Goal: Information Seeking & Learning: Learn about a topic

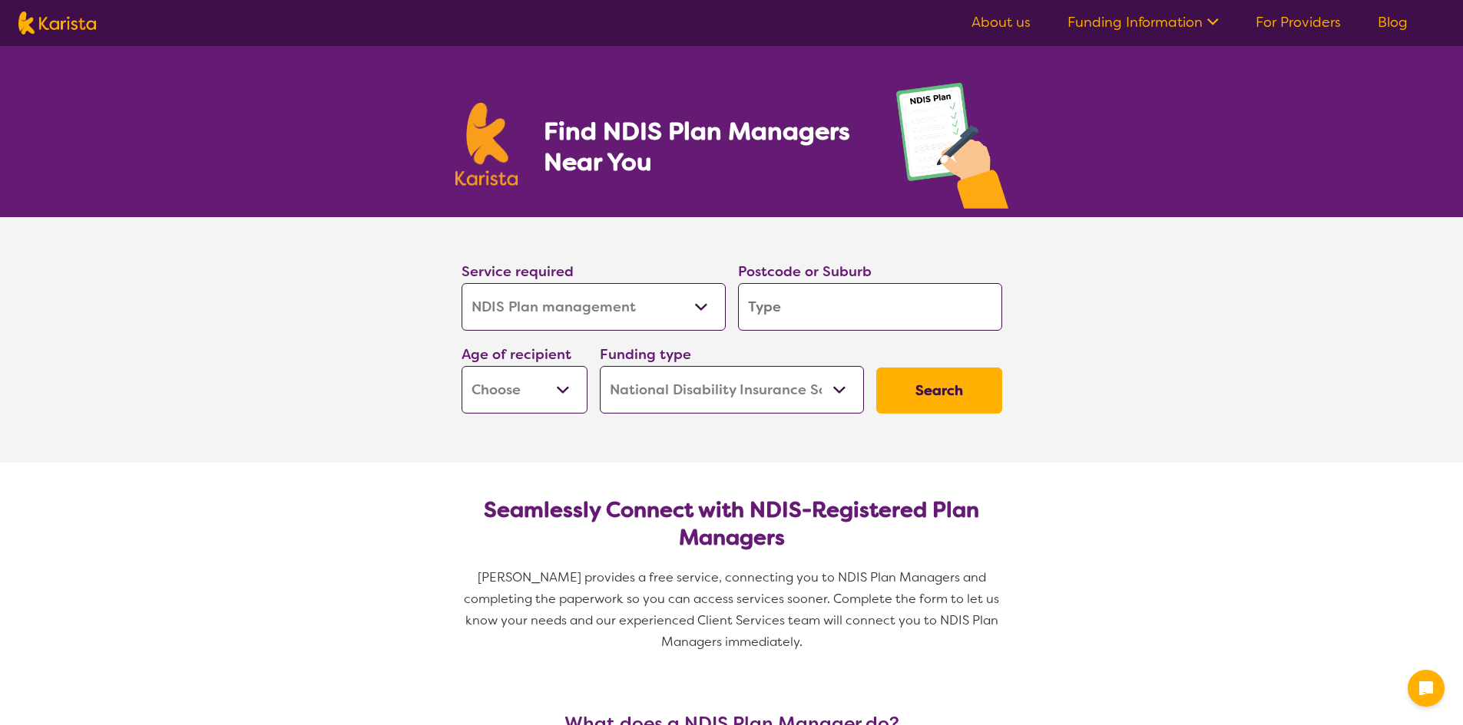
select select "NDIS Plan management"
select select "NDIS"
select select "NDIS Plan management"
select select "NDIS"
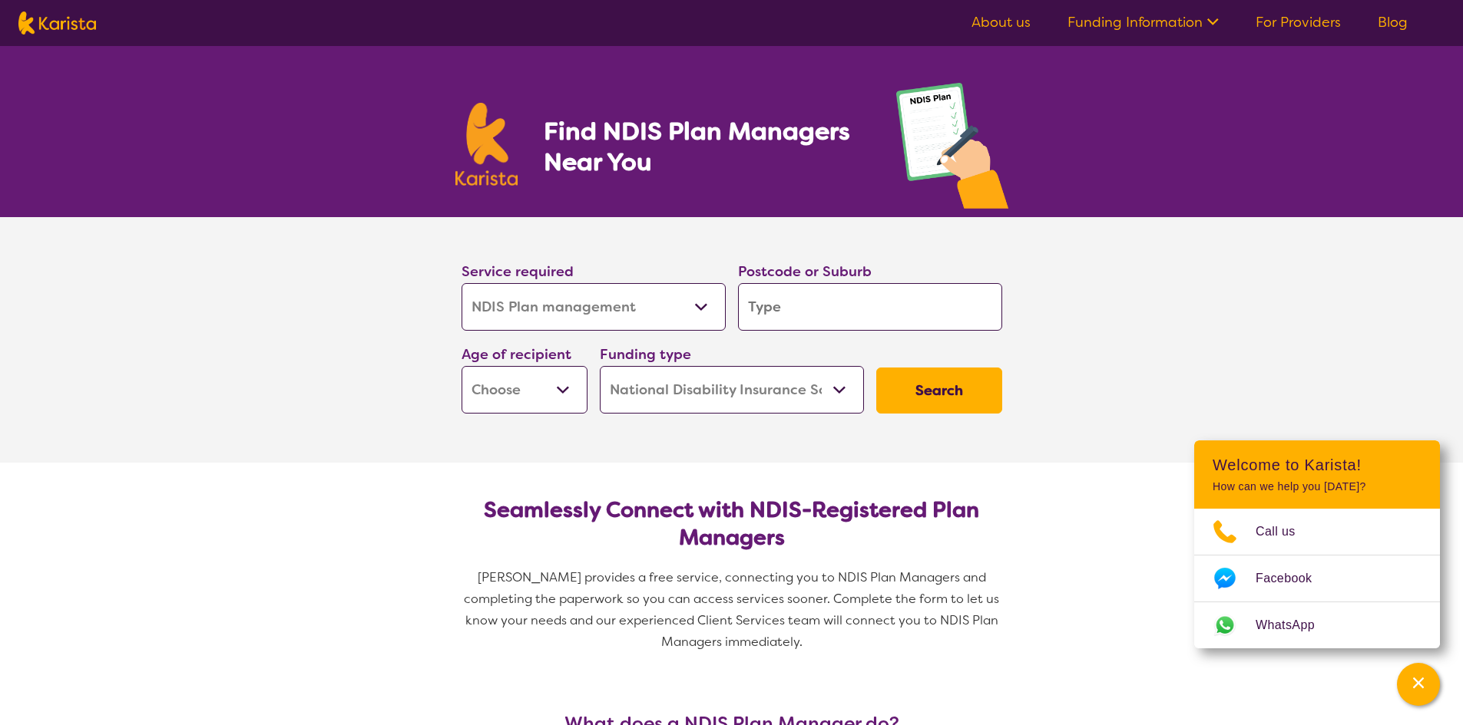
type input "3"
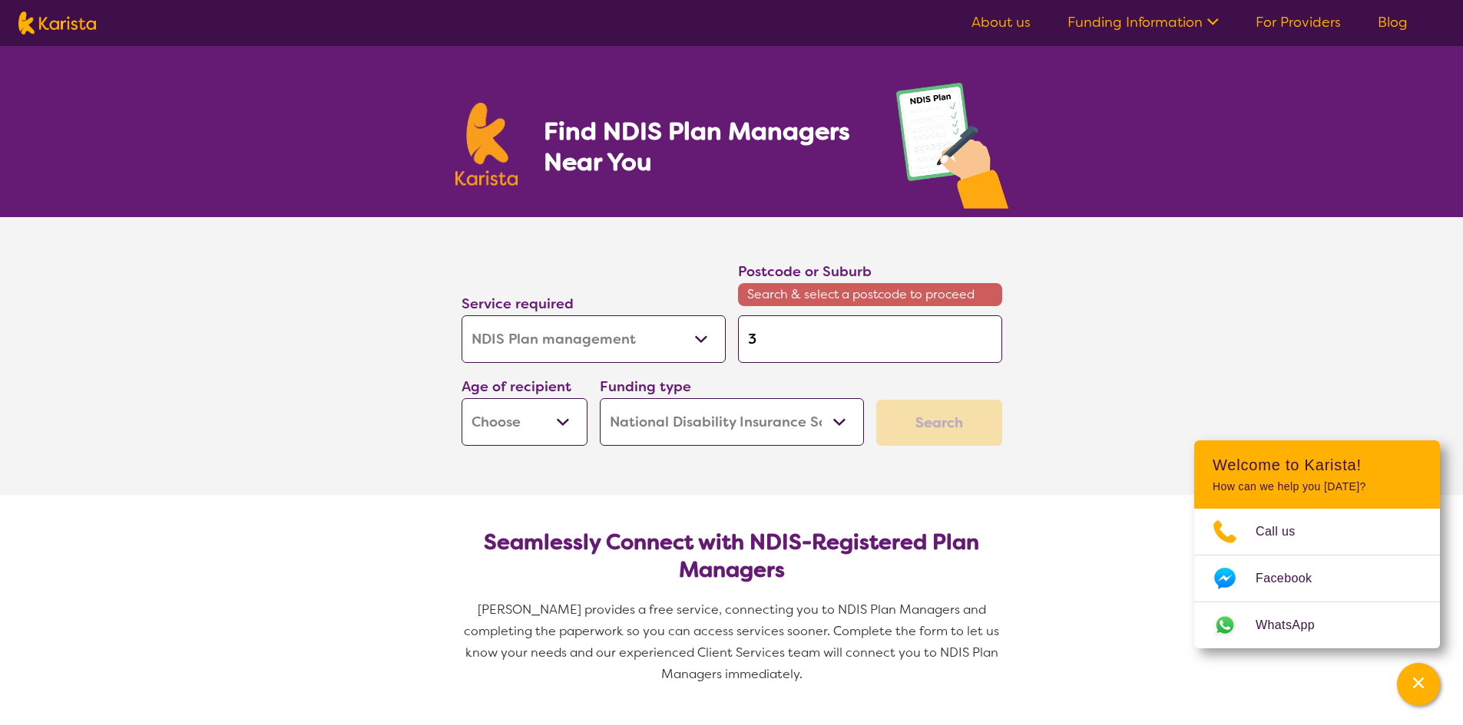
type input "33"
type input "335"
type input "3350"
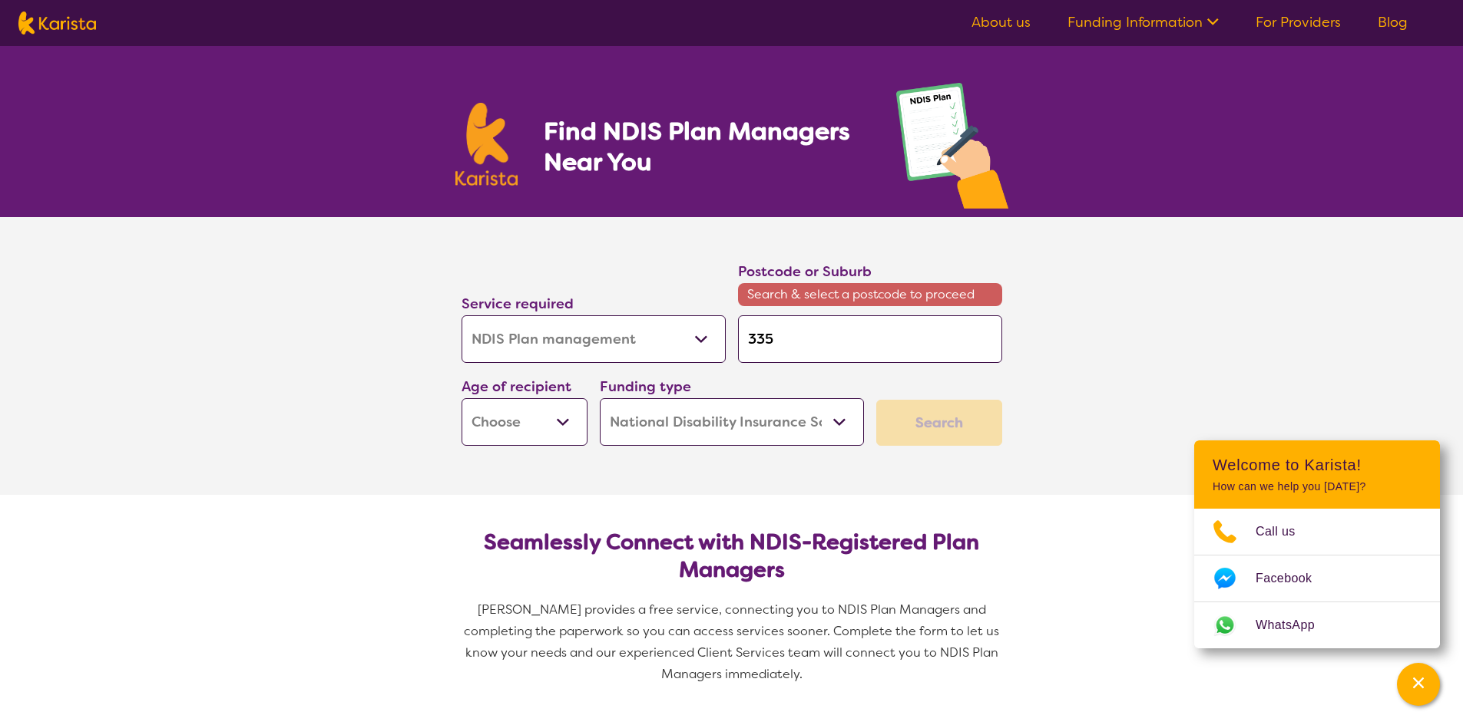
type input "3350"
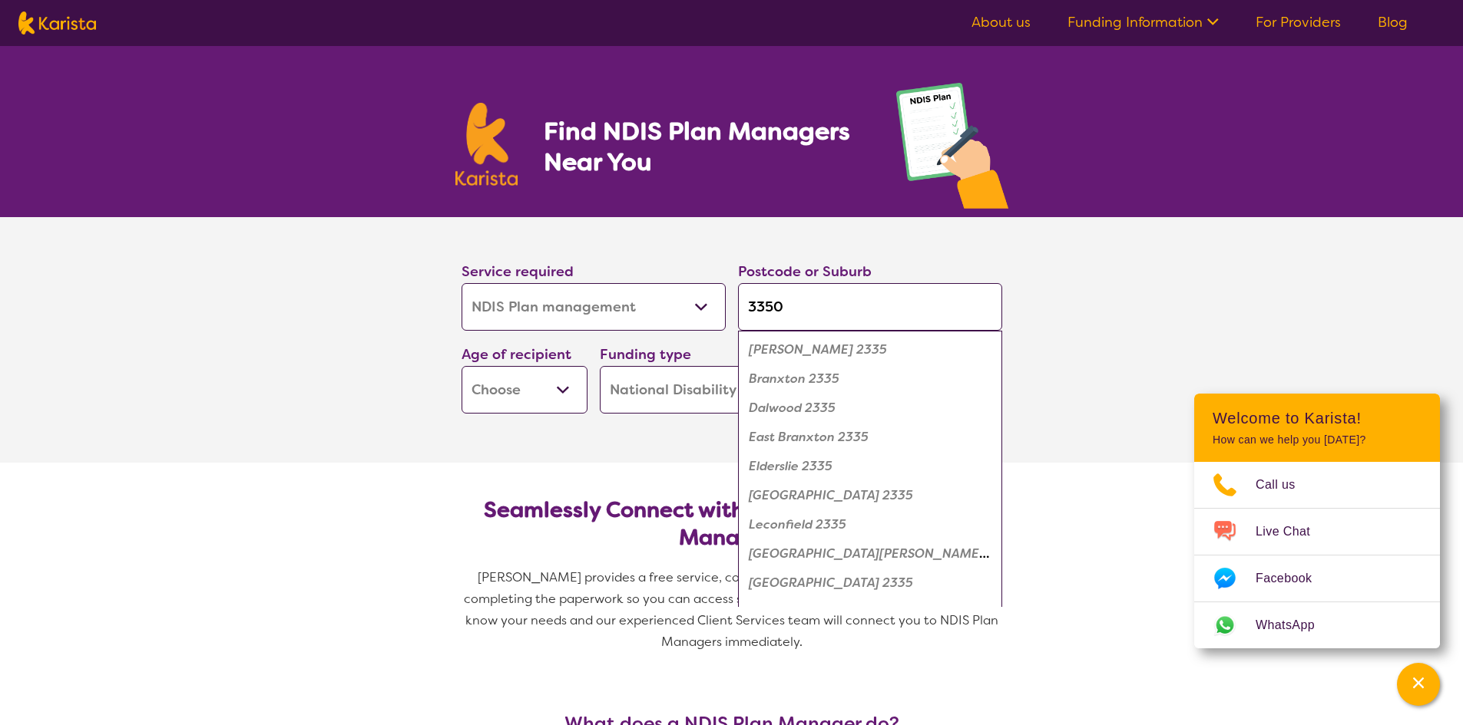
type input "3350"
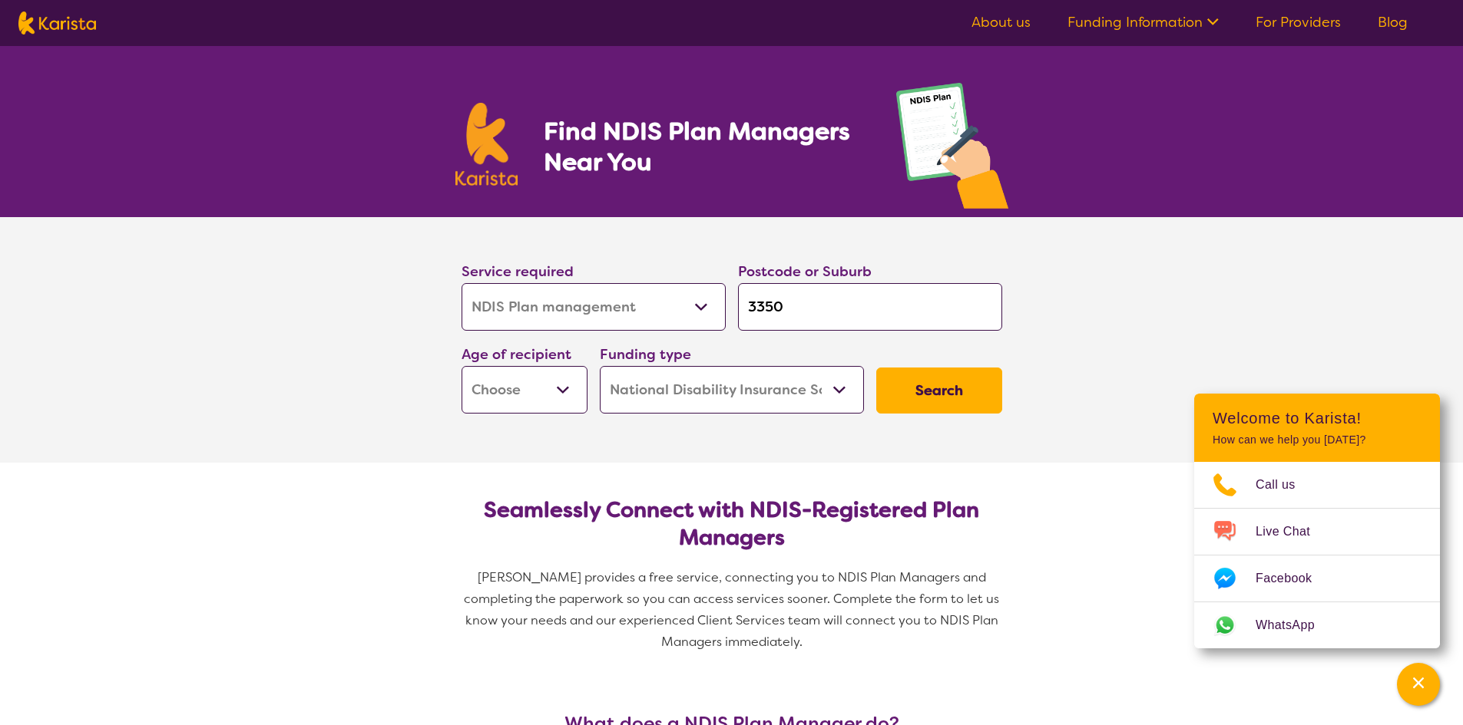
click at [857, 307] on input "3350" at bounding box center [870, 307] width 264 height 48
click at [570, 394] on select "Early Childhood - 0 to 9 Child - 10 to 11 Adolescent - 12 to 17 Adult - 18 to 6…" at bounding box center [524, 390] width 126 height 48
select select "AG"
click at [461, 366] on select "Early Childhood - 0 to 9 Child - 10 to 11 Adolescent - 12 to 17 Adult - 18 to 6…" at bounding box center [524, 390] width 126 height 48
select select "AG"
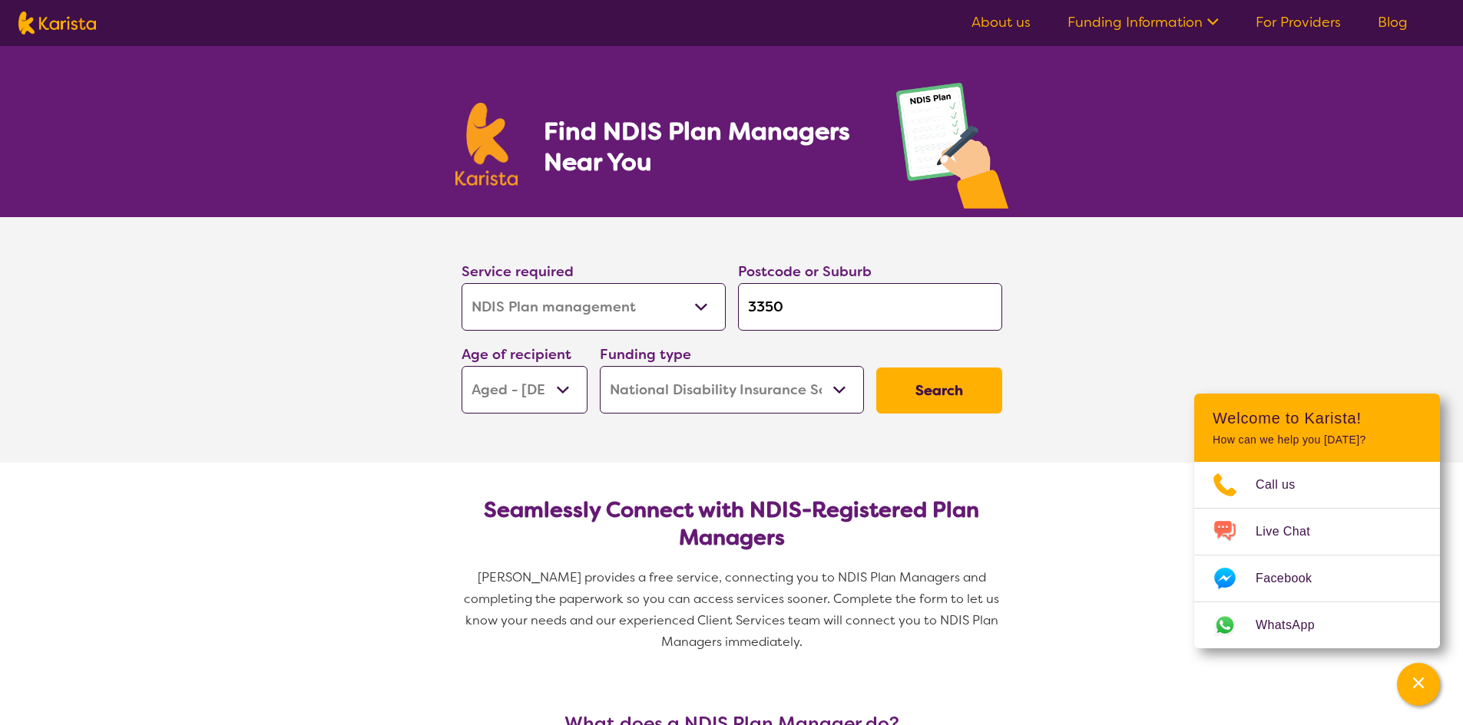
click at [917, 395] on button "Search" at bounding box center [939, 391] width 126 height 46
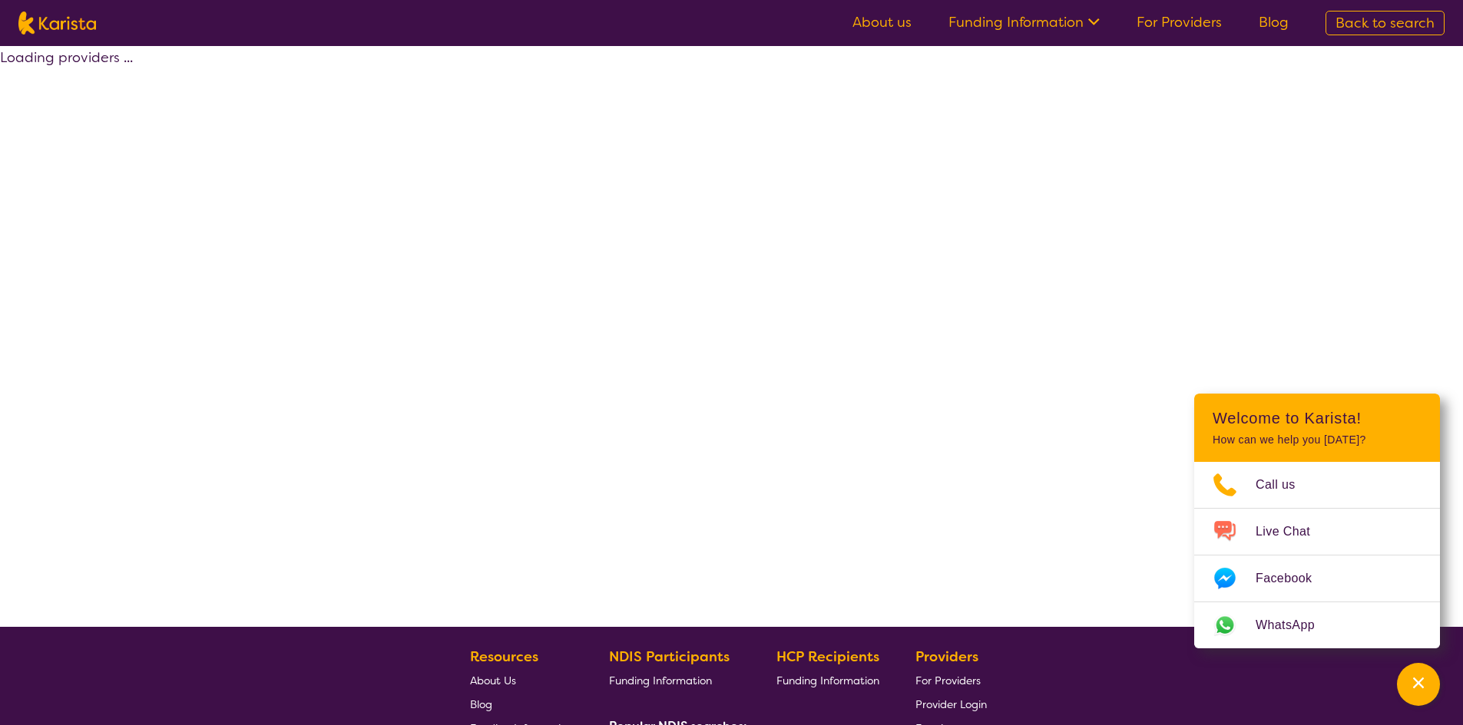
select select "by_score"
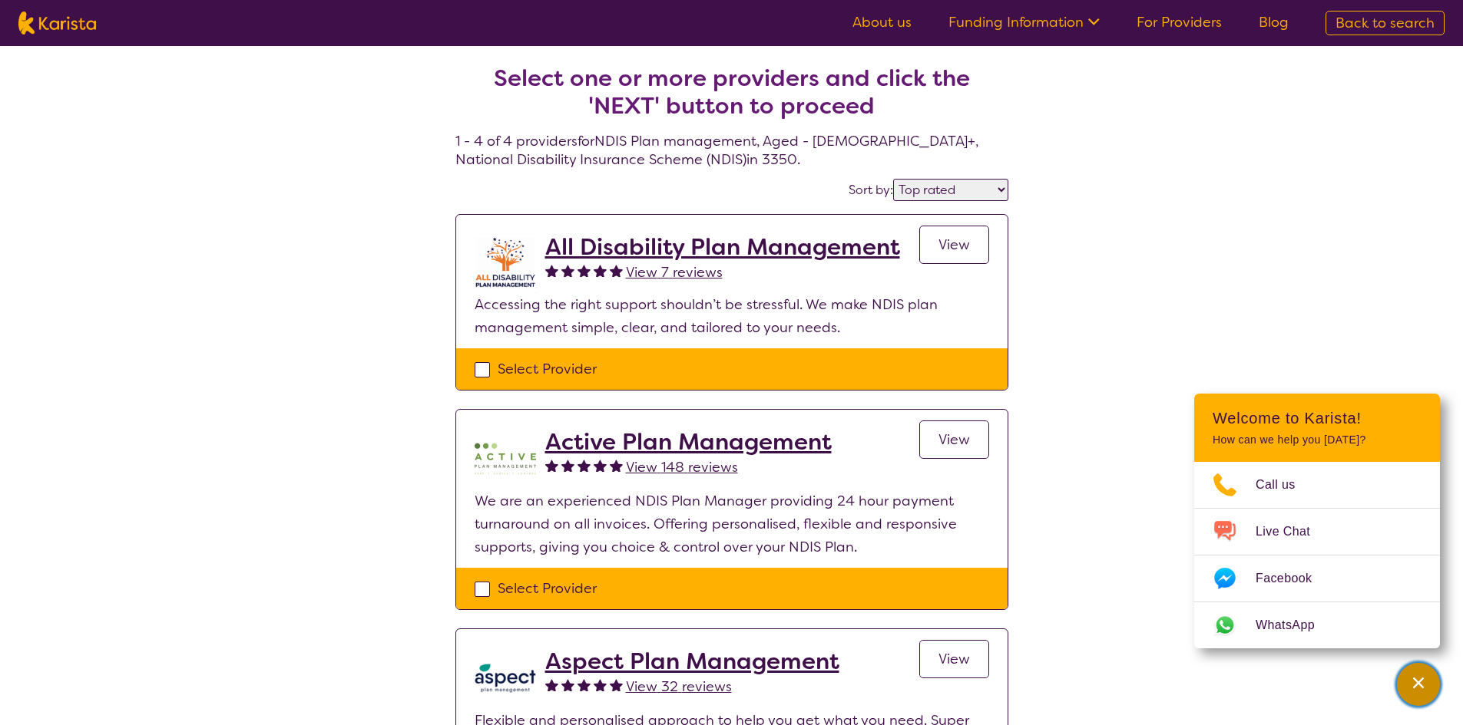
click at [1406, 687] on div "Channel Menu" at bounding box center [1418, 685] width 31 height 34
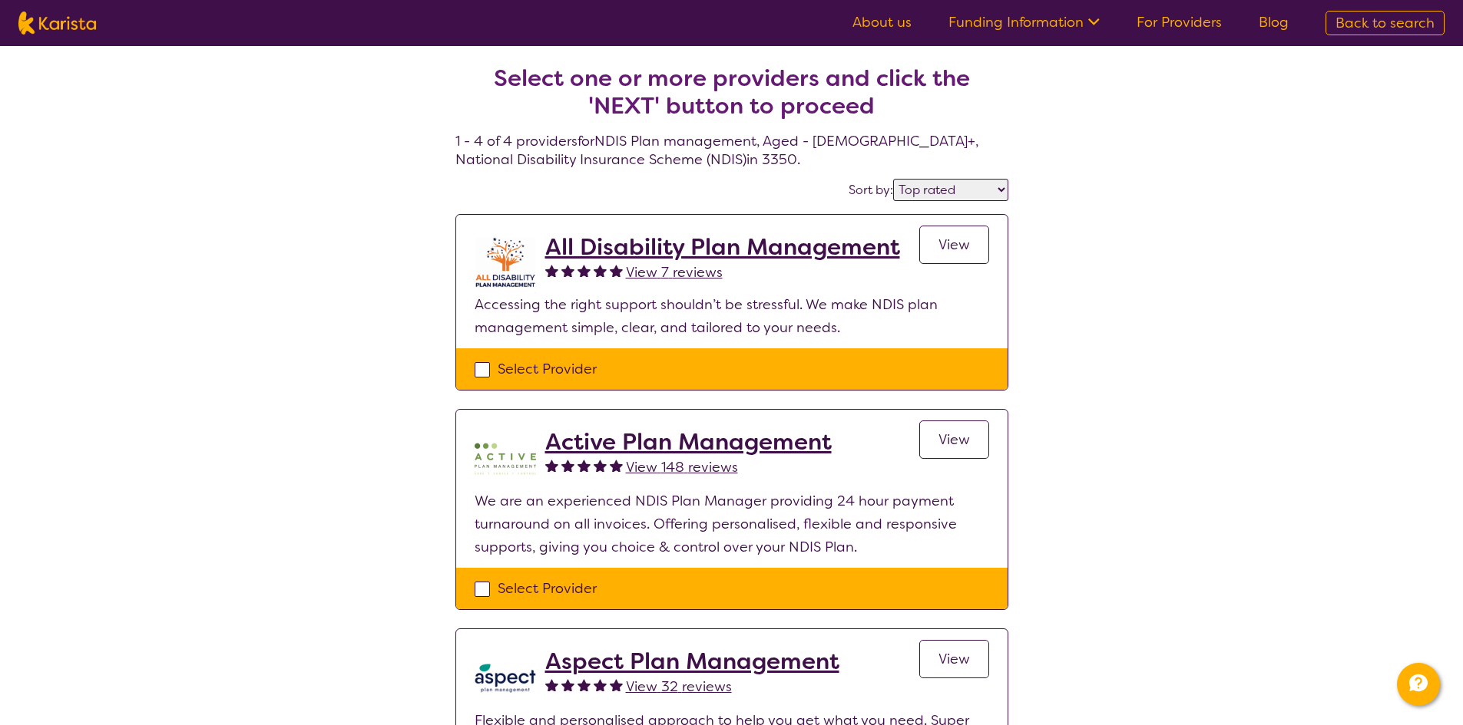
click at [947, 259] on link "View" at bounding box center [954, 245] width 70 height 38
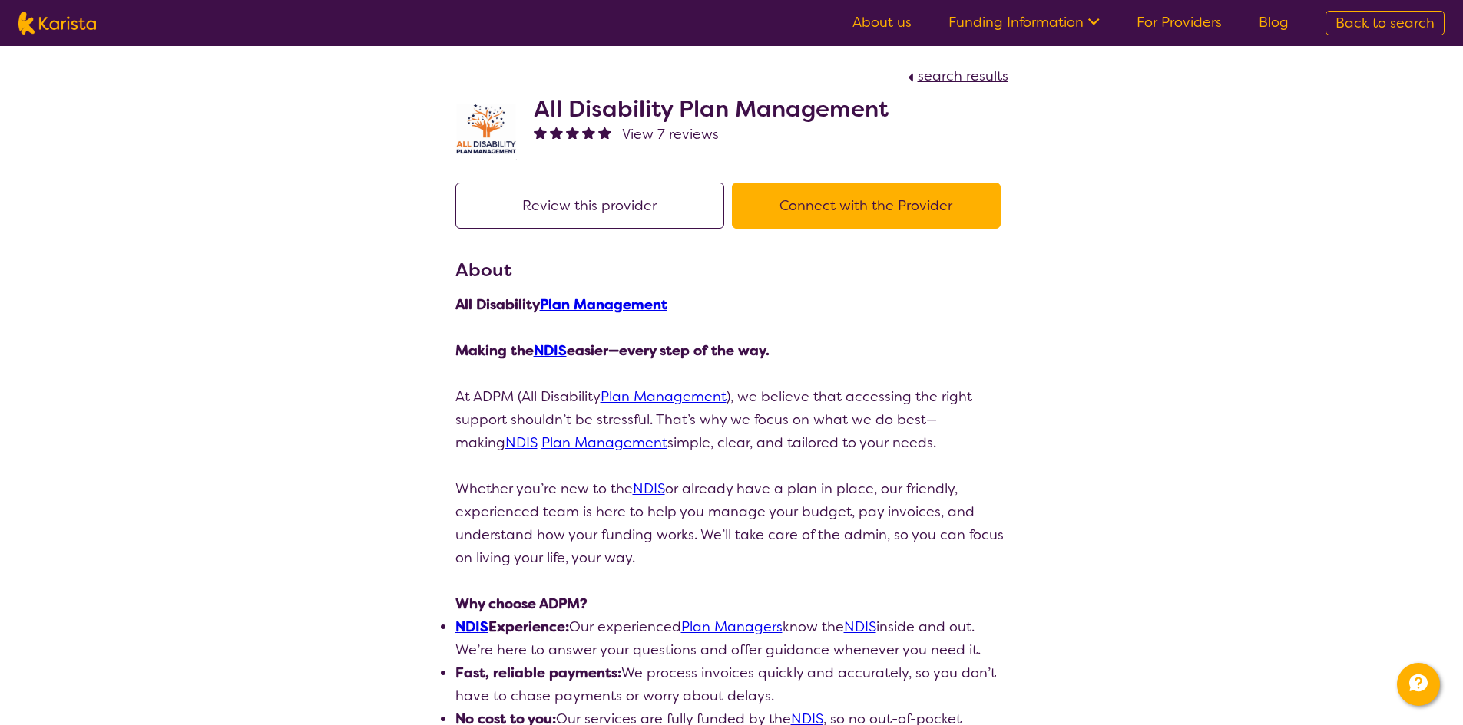
select select "by_score"
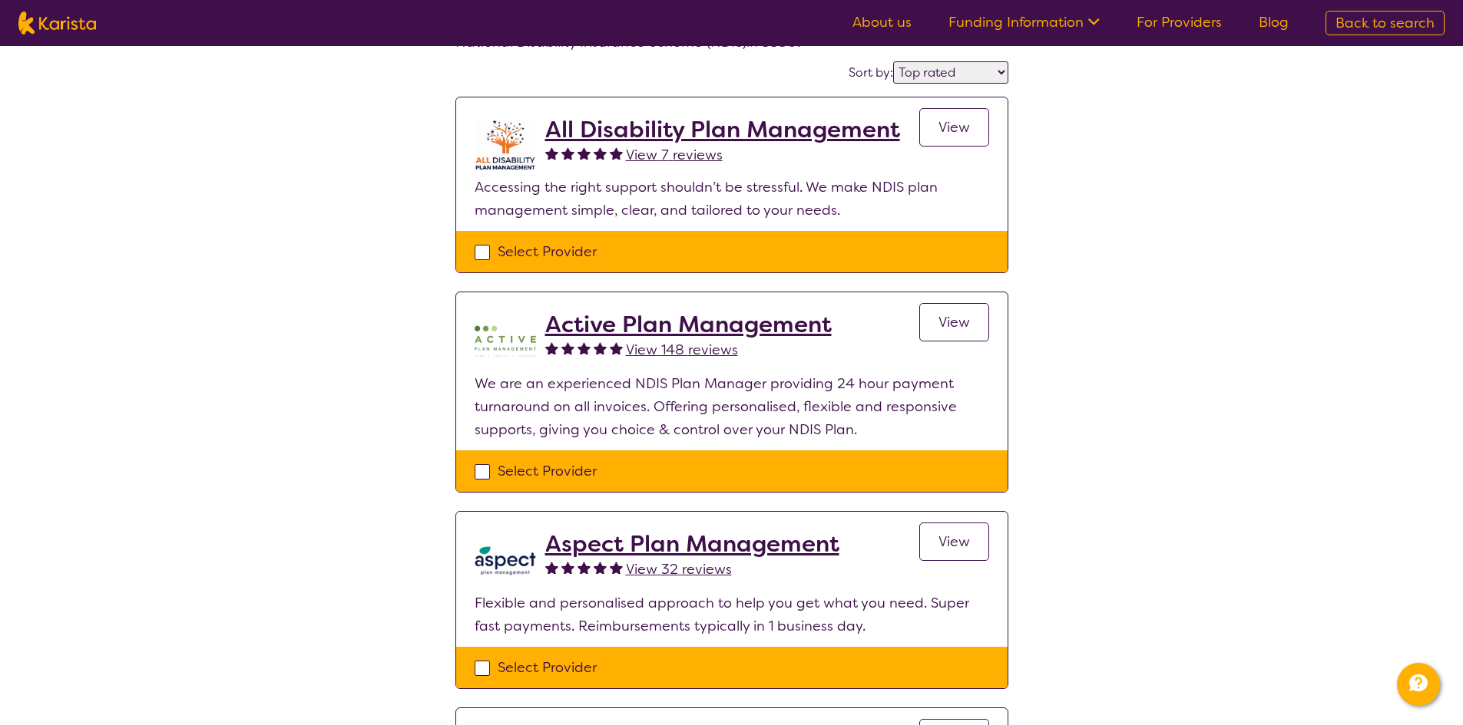
scroll to position [154, 0]
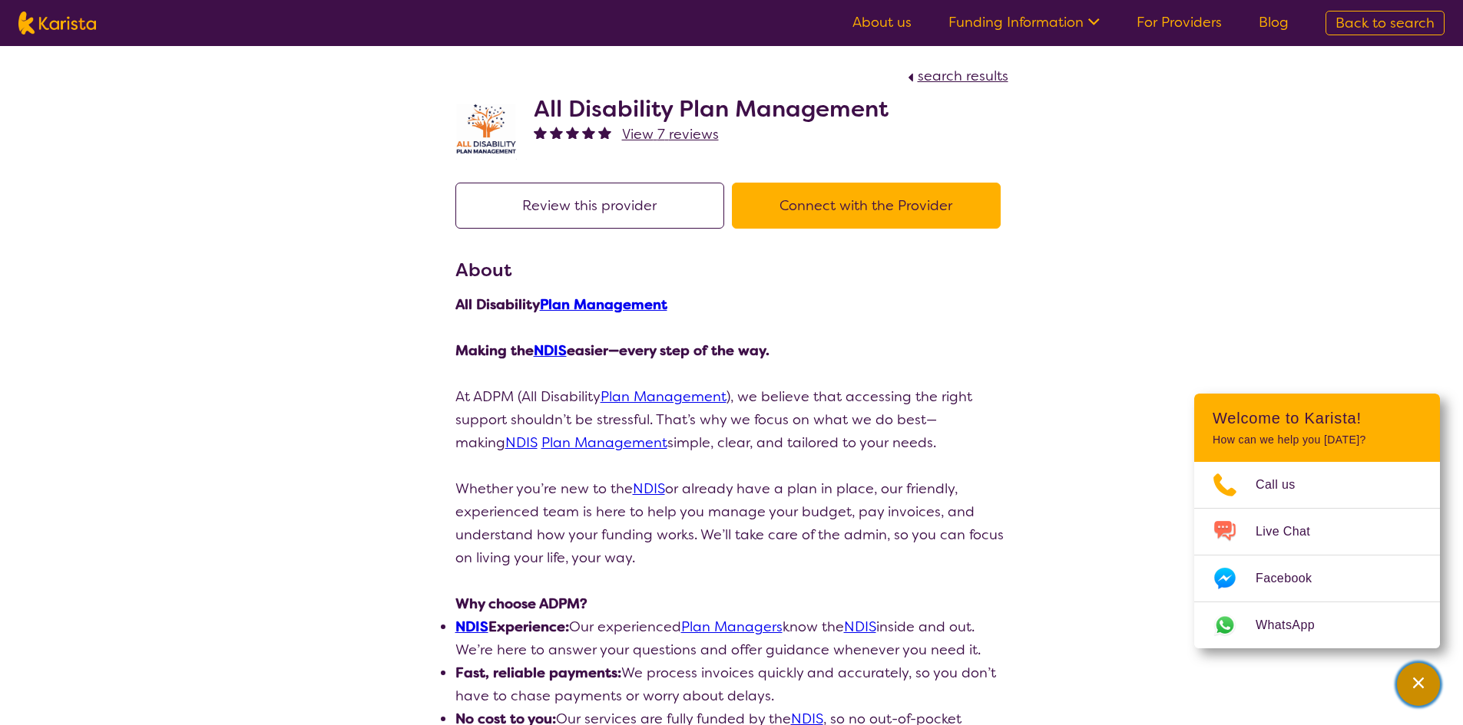
click at [1427, 699] on div "Channel Menu" at bounding box center [1418, 685] width 31 height 34
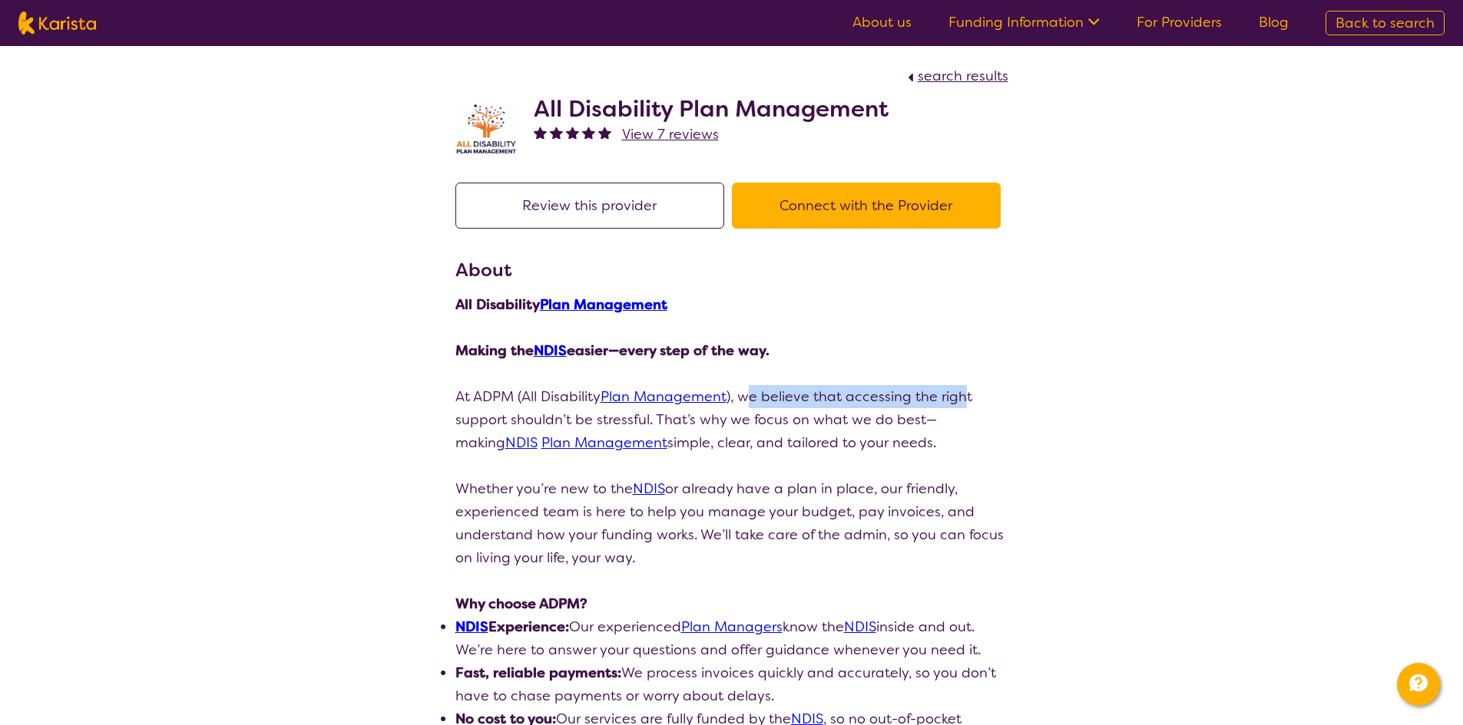
drag, startPoint x: 751, startPoint y: 394, endPoint x: 965, endPoint y: 400, distance: 214.3
click at [965, 400] on p "At ADPM (All Disability Plan Management ), we believe that accessing the right …" at bounding box center [731, 419] width 553 height 69
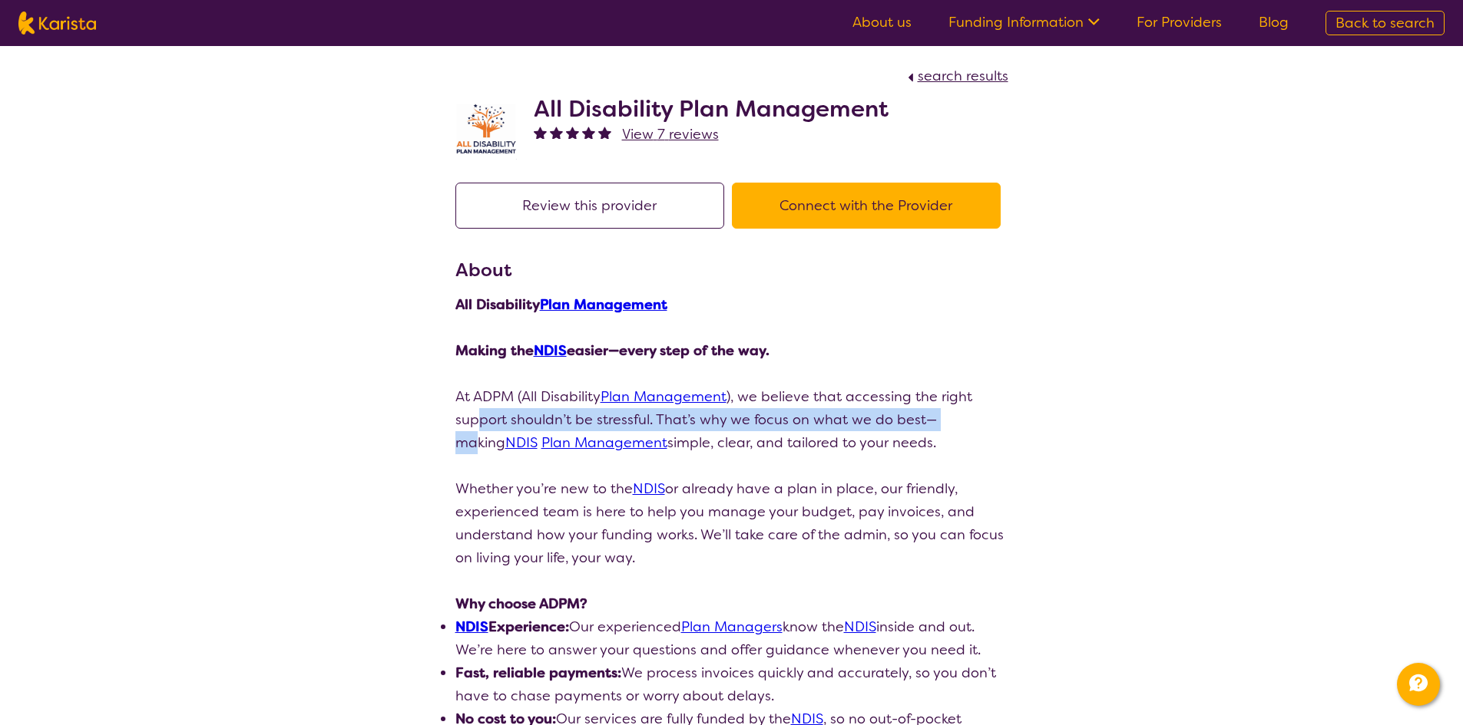
drag, startPoint x: 474, startPoint y: 418, endPoint x: 954, endPoint y: 427, distance: 479.9
click at [954, 427] on p "At ADPM (All Disability Plan Management ), we believe that accessing the right …" at bounding box center [731, 419] width 553 height 69
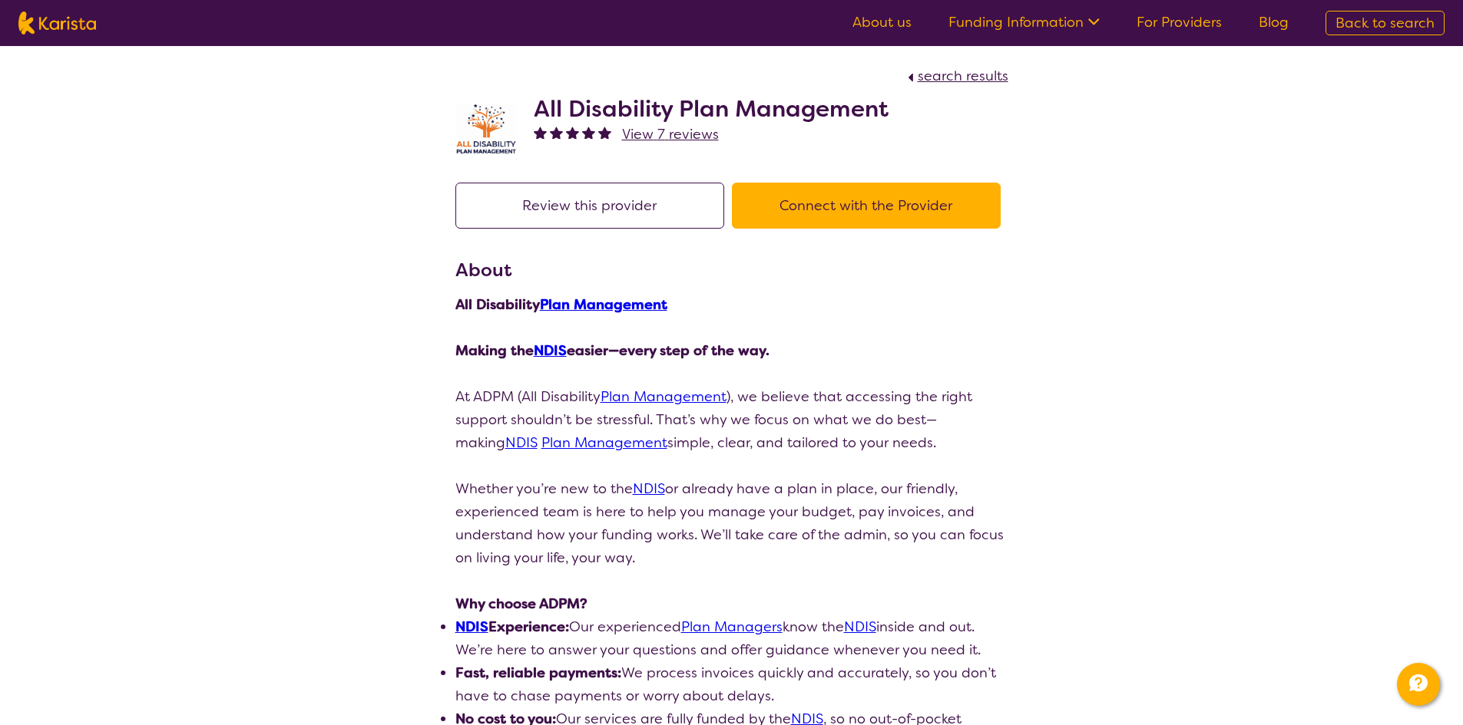
click at [901, 448] on p "At ADPM (All Disability Plan Management ), we believe that accessing the right …" at bounding box center [731, 419] width 553 height 69
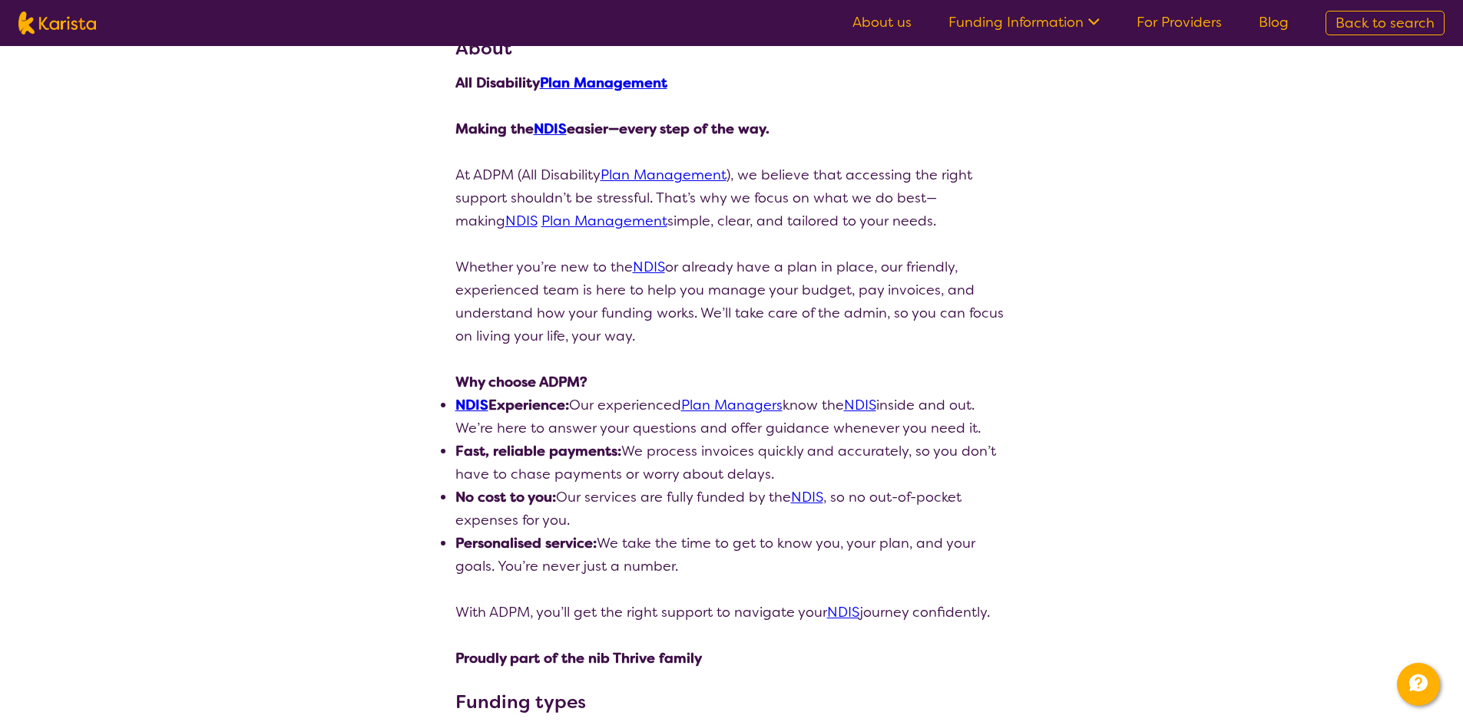
scroll to position [230, 0]
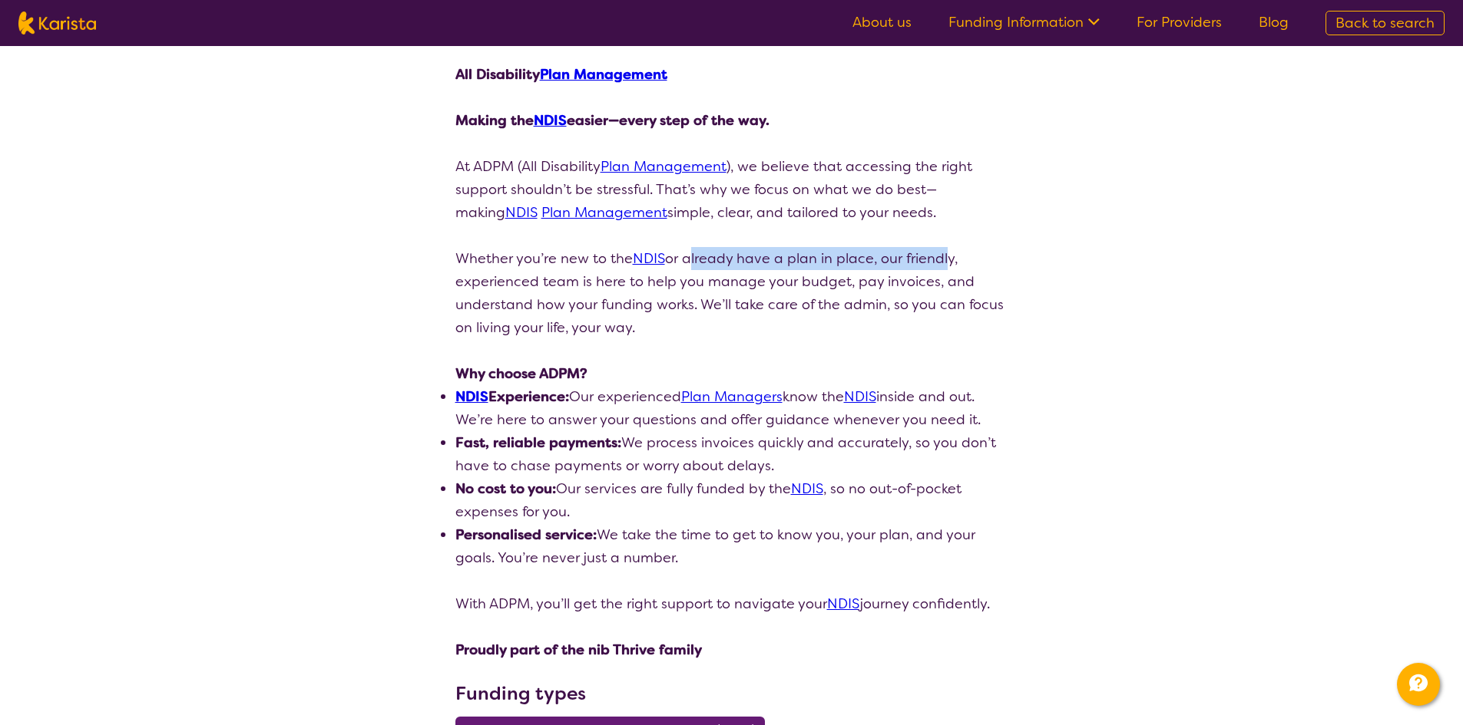
drag, startPoint x: 702, startPoint y: 259, endPoint x: 944, endPoint y: 265, distance: 241.1
click at [944, 265] on p "Whether you’re new to the NDIS or already have a plan in place, our friendly, e…" at bounding box center [731, 293] width 553 height 92
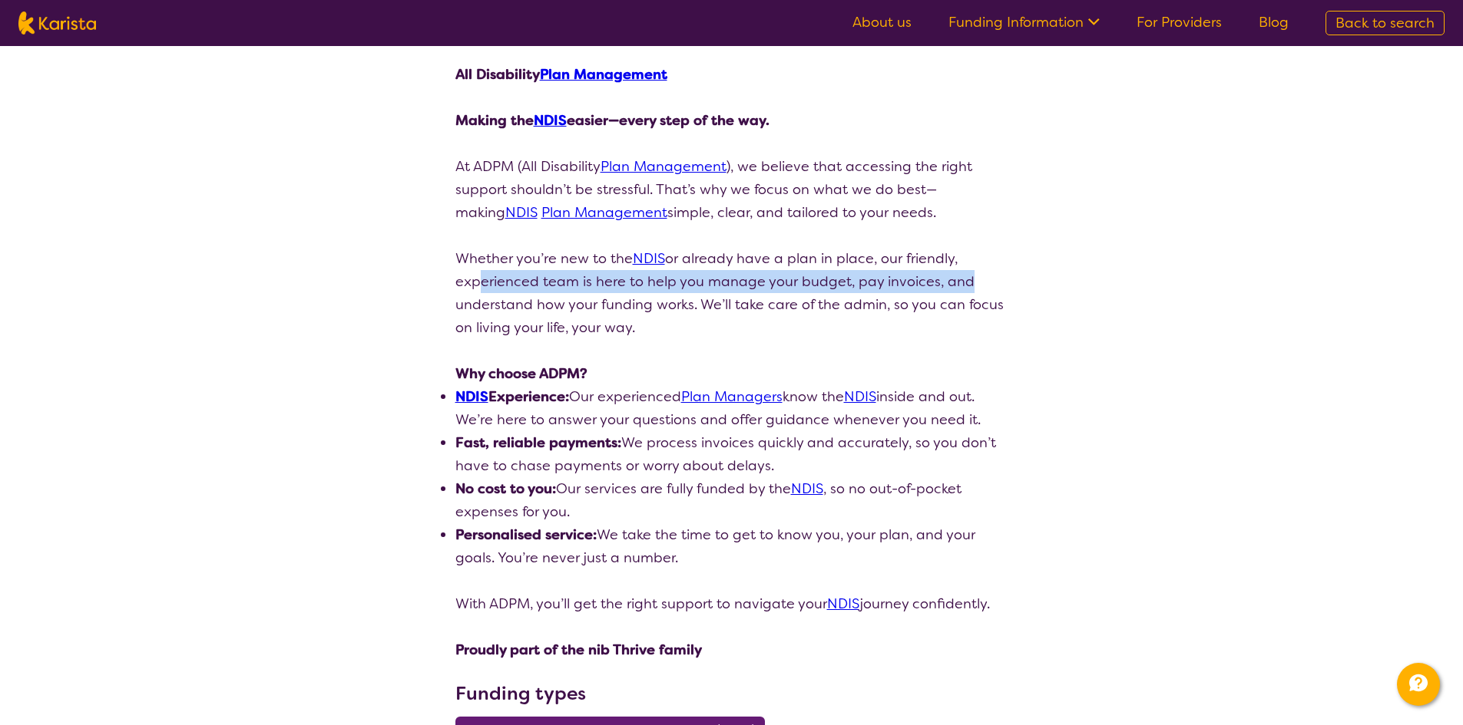
drag, startPoint x: 468, startPoint y: 284, endPoint x: 957, endPoint y: 284, distance: 489.0
click at [957, 284] on p "Whether you’re new to the NDIS or already have a plan in place, our friendly, e…" at bounding box center [731, 293] width 553 height 92
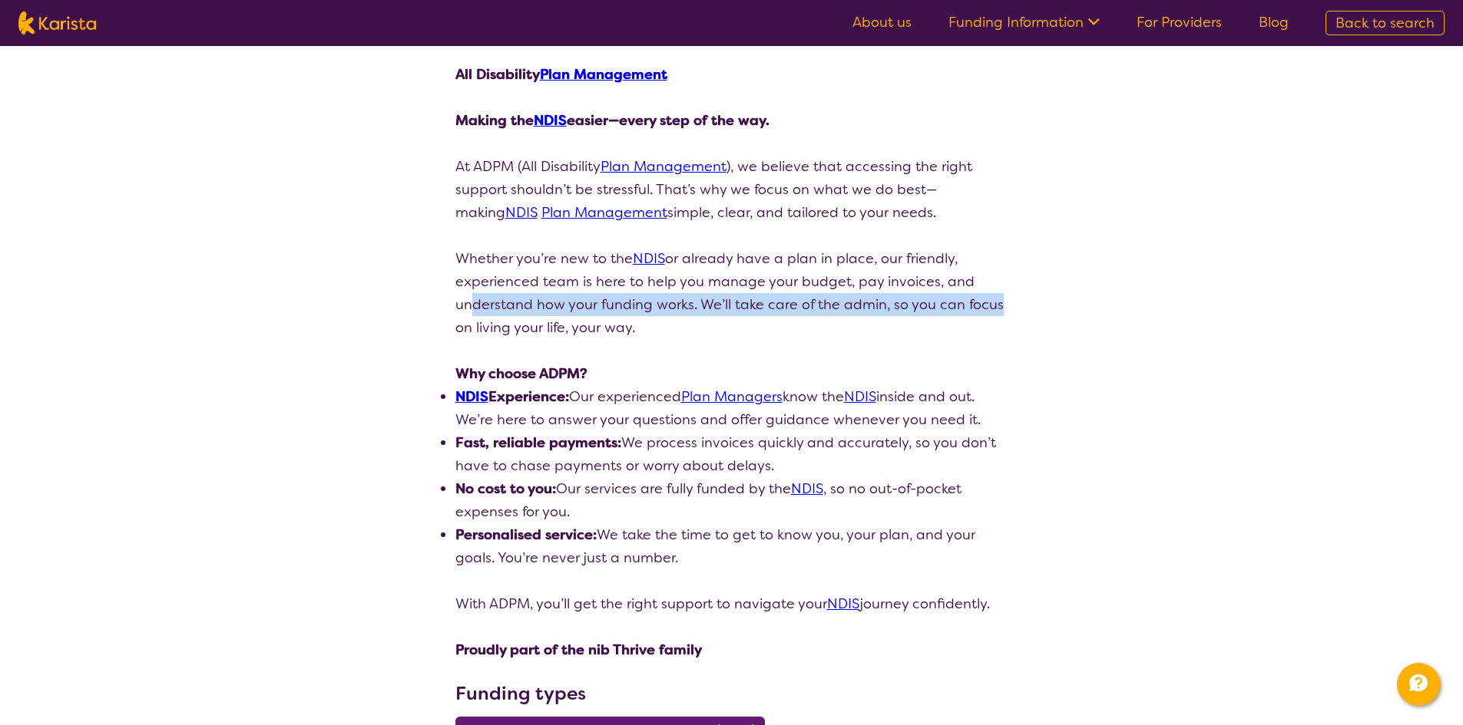
drag, startPoint x: 466, startPoint y: 305, endPoint x: 990, endPoint y: 309, distance: 523.6
click at [990, 309] on p "Whether you’re new to the NDIS or already have a plan in place, our friendly, e…" at bounding box center [731, 293] width 553 height 92
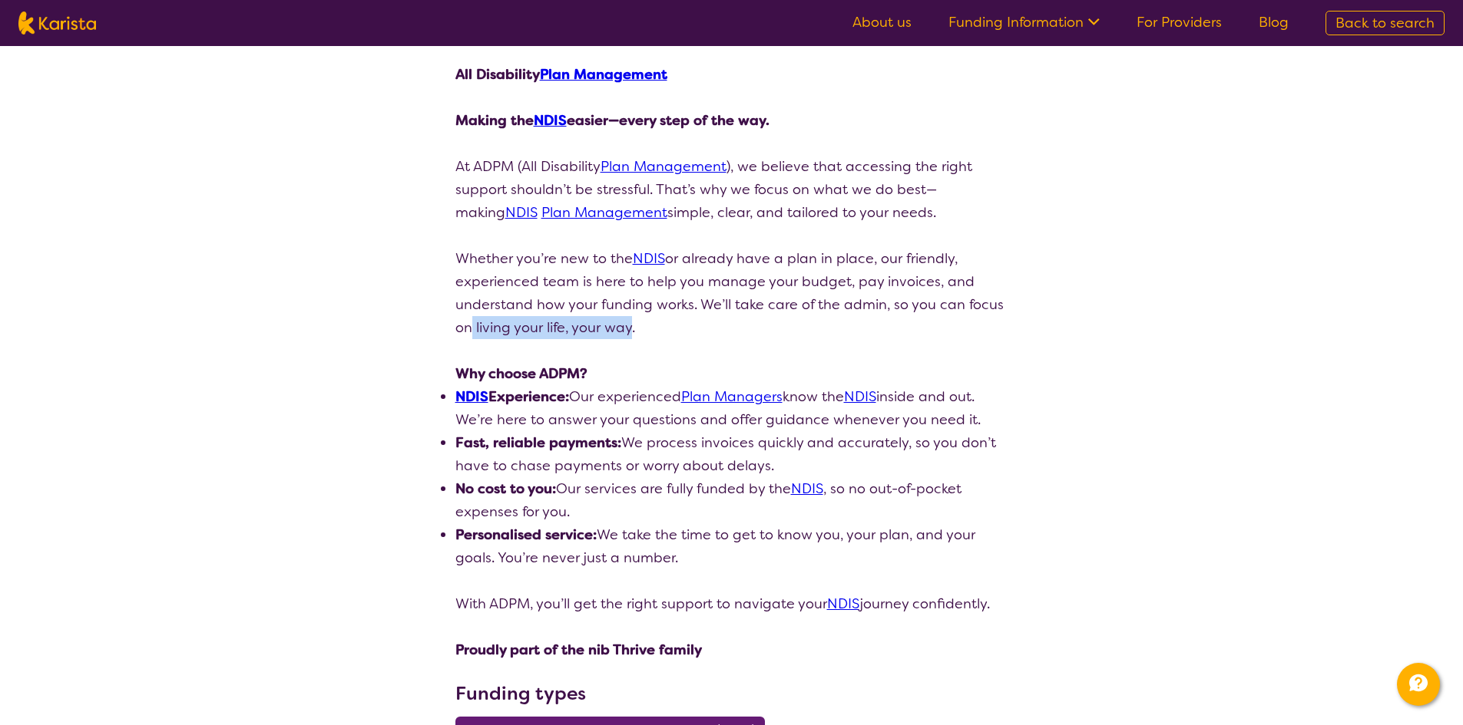
drag, startPoint x: 465, startPoint y: 322, endPoint x: 622, endPoint y: 329, distance: 156.8
click at [622, 329] on p "Whether you’re new to the NDIS or already have a plan in place, our friendly, e…" at bounding box center [731, 293] width 553 height 92
drag, startPoint x: 501, startPoint y: 395, endPoint x: 684, endPoint y: 402, distance: 183.6
click at [684, 402] on li "NDIS Experience: Our experienced Plan Managers know the NDIS inside and out. We…" at bounding box center [731, 408] width 553 height 46
click at [660, 403] on li "NDIS Experience: Our experienced Plan Managers know the NDIS inside and out. We…" at bounding box center [731, 408] width 553 height 46
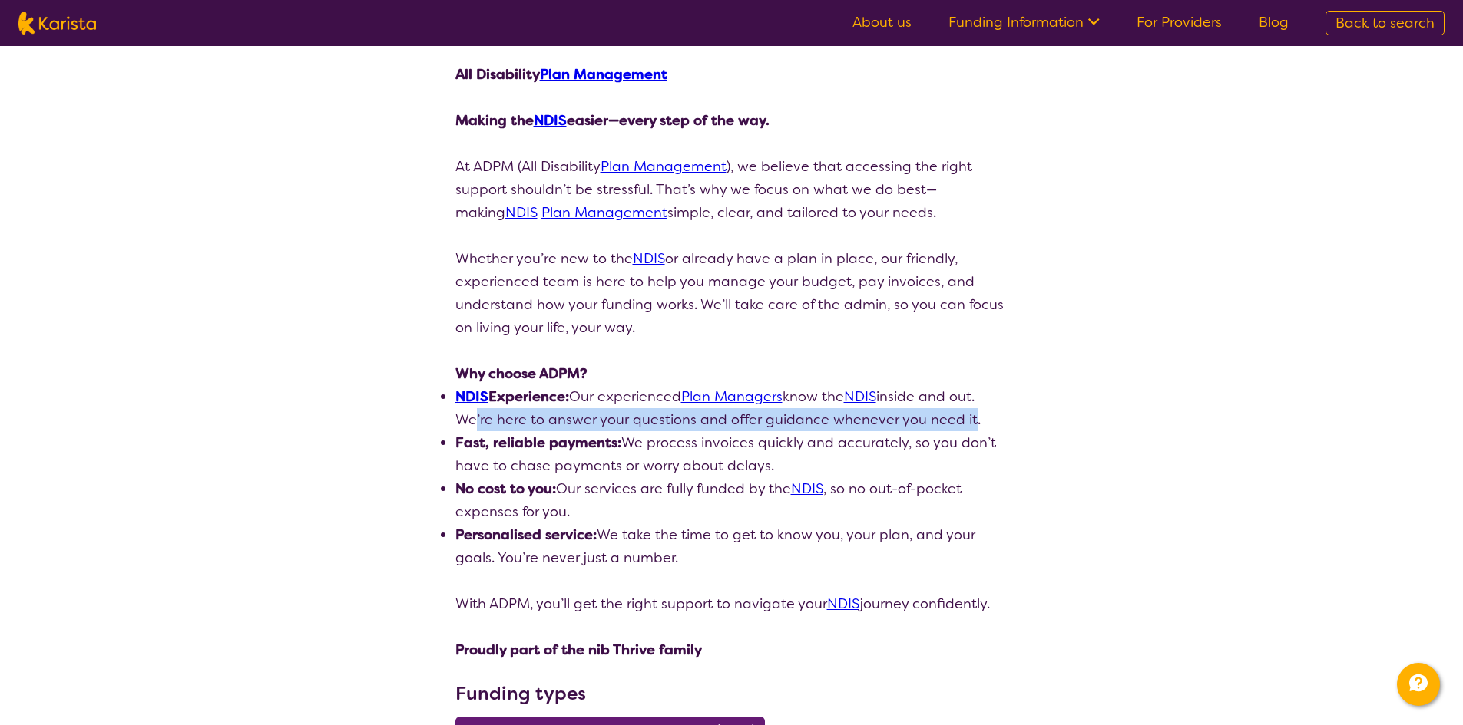
drag, startPoint x: 569, startPoint y: 422, endPoint x: 961, endPoint y: 423, distance: 392.3
click at [961, 423] on li "NDIS Experience: Our experienced Plan Managers know the NDIS inside and out. We…" at bounding box center [731, 408] width 553 height 46
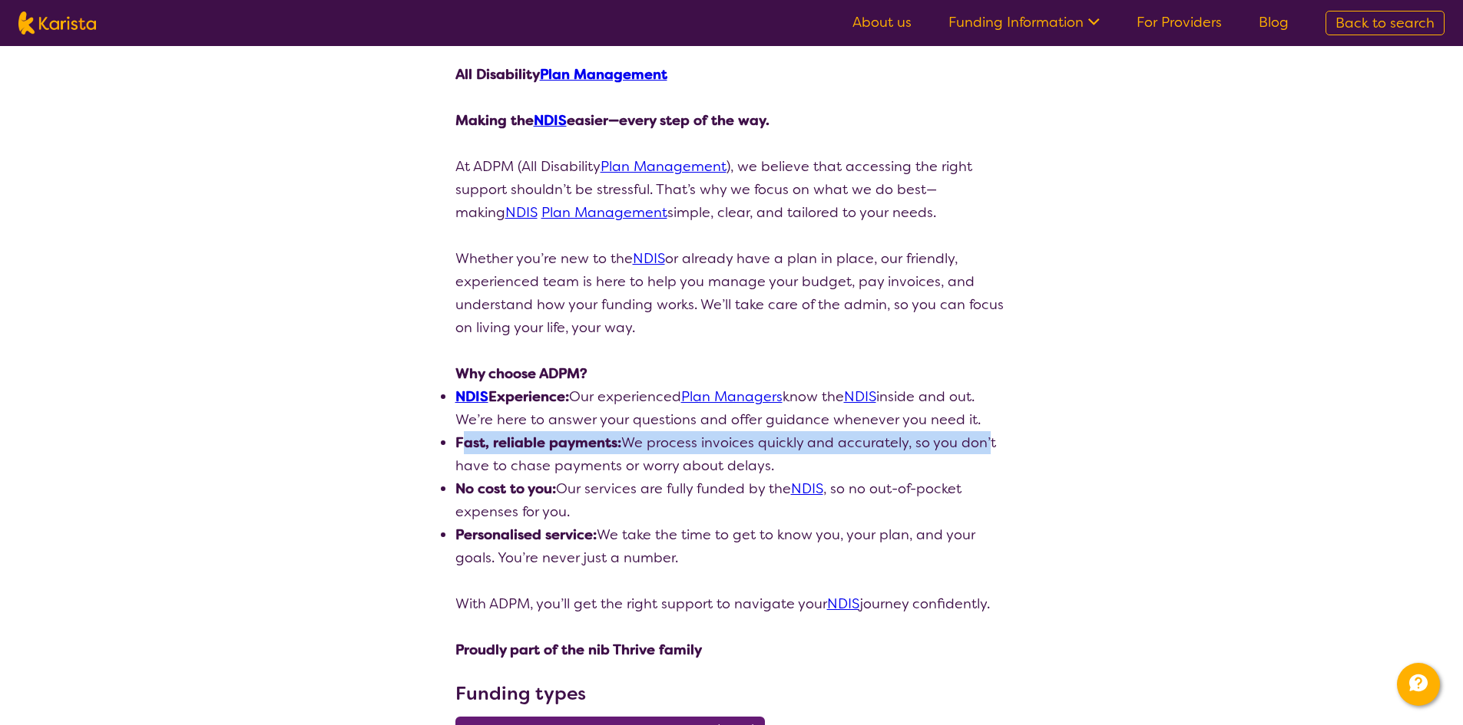
drag, startPoint x: 462, startPoint y: 444, endPoint x: 981, endPoint y: 449, distance: 519.0
click at [981, 449] on li "Fast, reliable payments: We process invoices quickly and accurately, so you don…" at bounding box center [731, 454] width 553 height 46
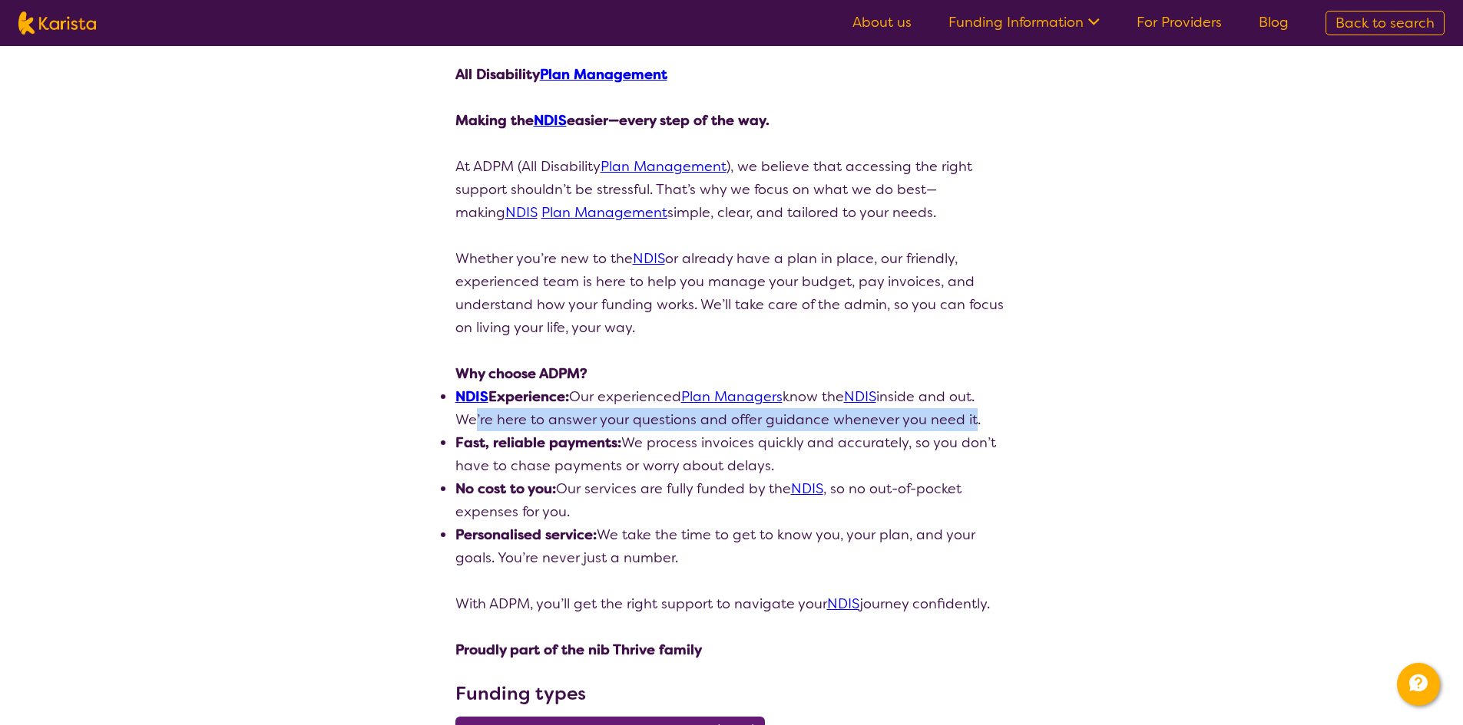
drag, startPoint x: 959, startPoint y: 425, endPoint x: 469, endPoint y: 422, distance: 489.8
click at [469, 422] on li "NDIS Experience: Our experienced Plan Managers know the NDIS inside and out. We…" at bounding box center [731, 408] width 553 height 46
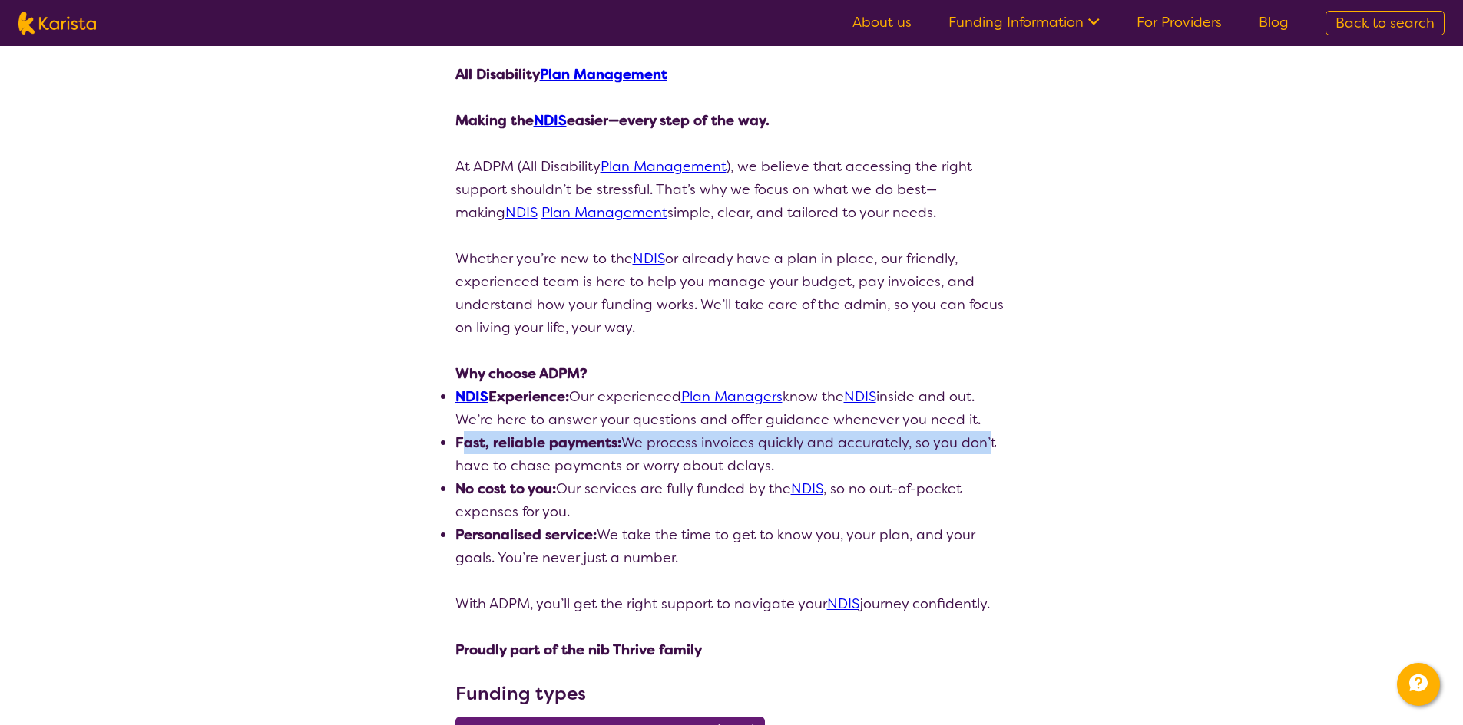
drag, startPoint x: 467, startPoint y: 448, endPoint x: 981, endPoint y: 441, distance: 514.4
click at [981, 441] on li "Fast, reliable payments: We process invoices quickly and accurately, so you don…" at bounding box center [731, 454] width 553 height 46
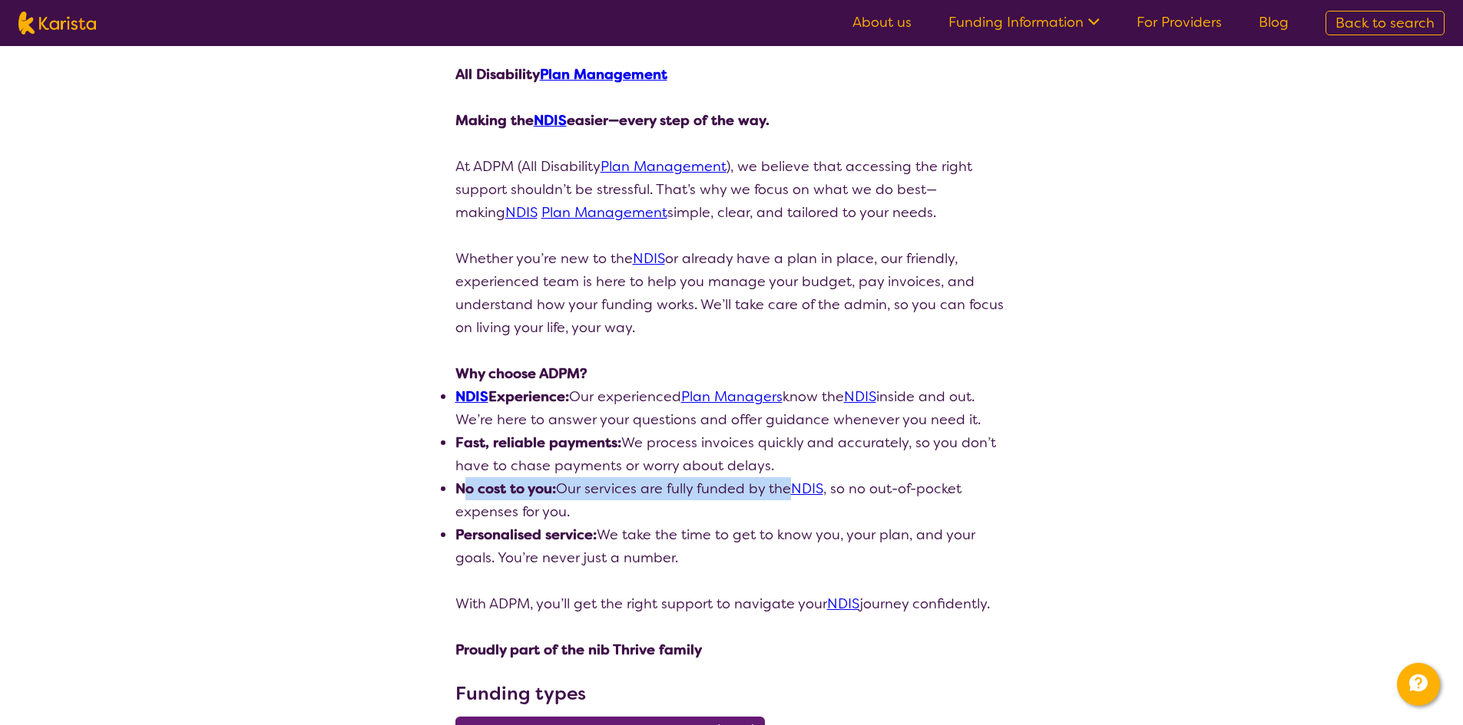
drag, startPoint x: 465, startPoint y: 497, endPoint x: 779, endPoint y: 491, distance: 314.0
click at [779, 491] on li "No cost to you: Our services are fully funded by the NDIS , so no out-of-pocket…" at bounding box center [731, 501] width 553 height 46
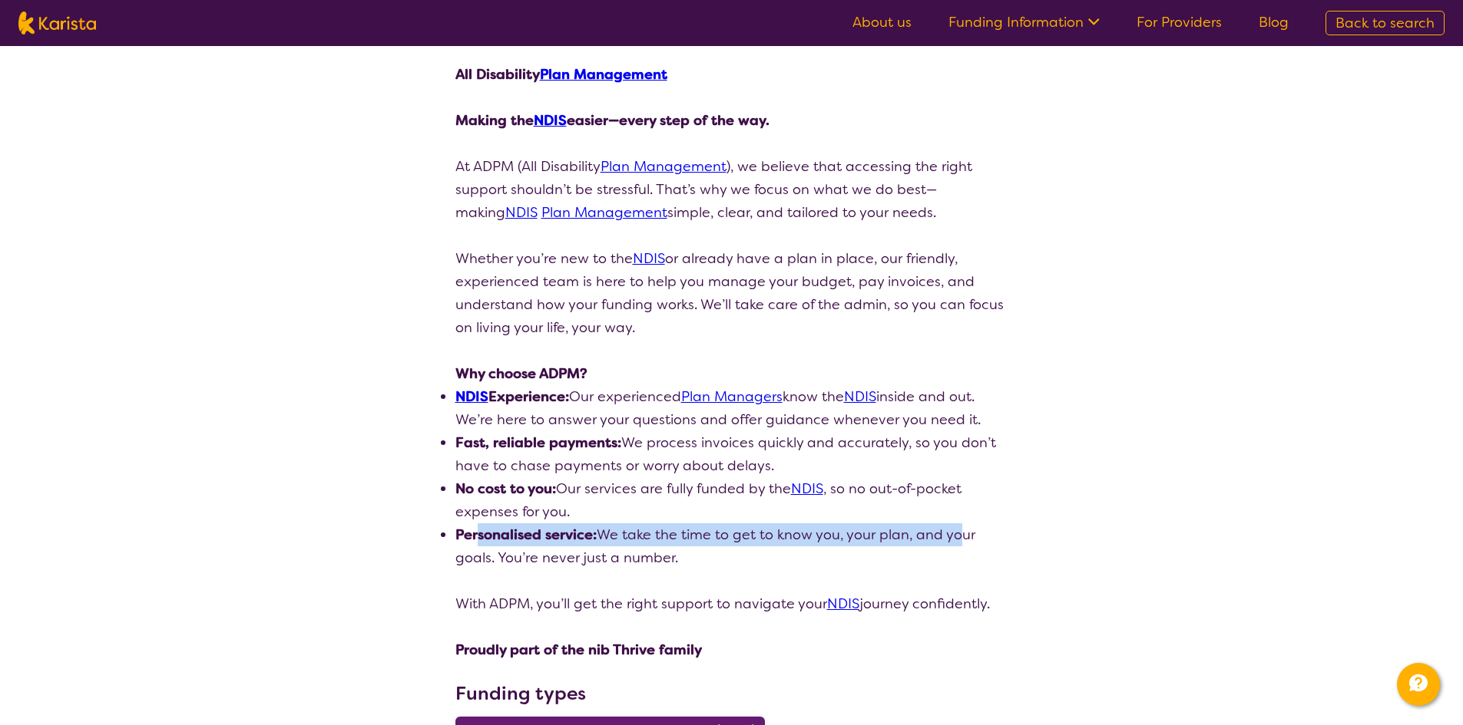
drag, startPoint x: 480, startPoint y: 535, endPoint x: 957, endPoint y: 527, distance: 476.8
click at [957, 527] on li "Personalised service: We take the time to get to know you, your plan, and your …" at bounding box center [731, 547] width 553 height 46
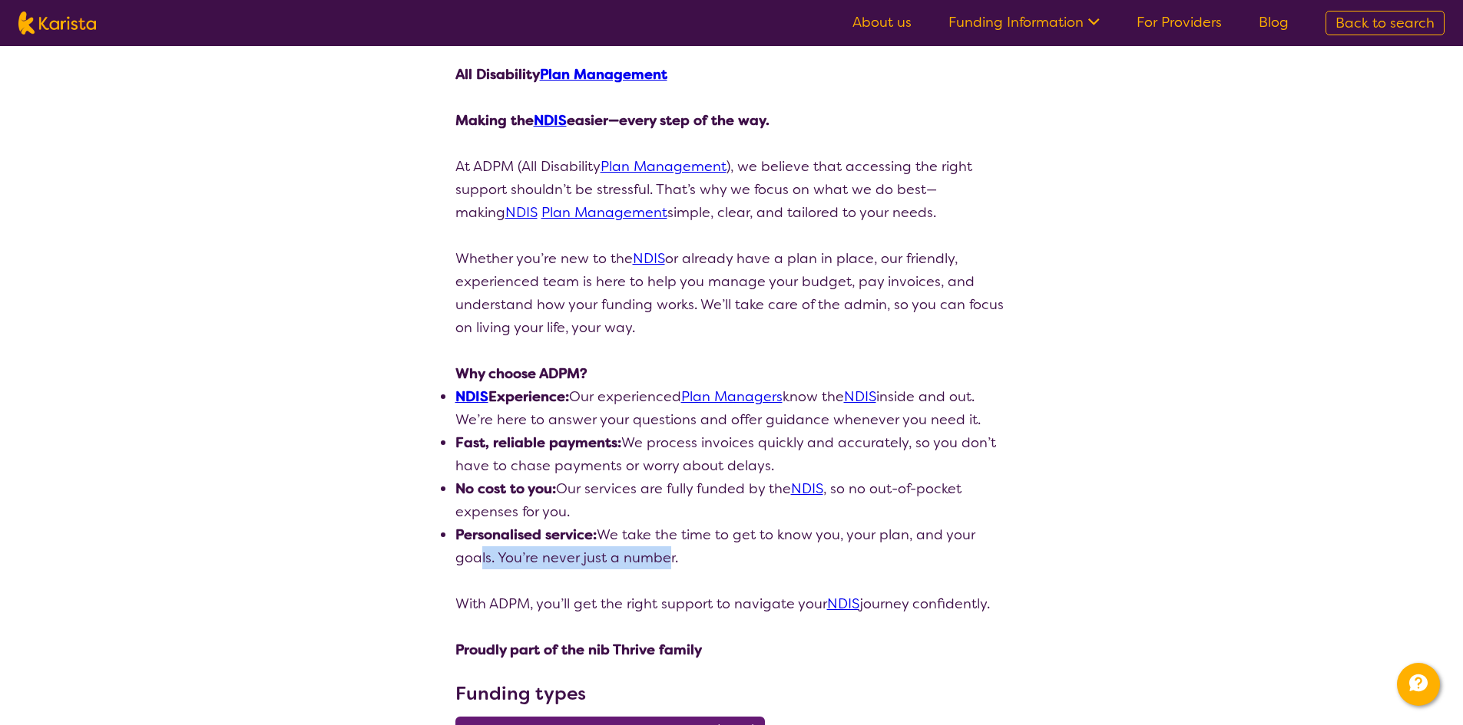
drag, startPoint x: 471, startPoint y: 558, endPoint x: 659, endPoint y: 567, distance: 188.3
click at [659, 567] on li "Personalised service: We take the time to get to know you, your plan, and your …" at bounding box center [731, 547] width 553 height 46
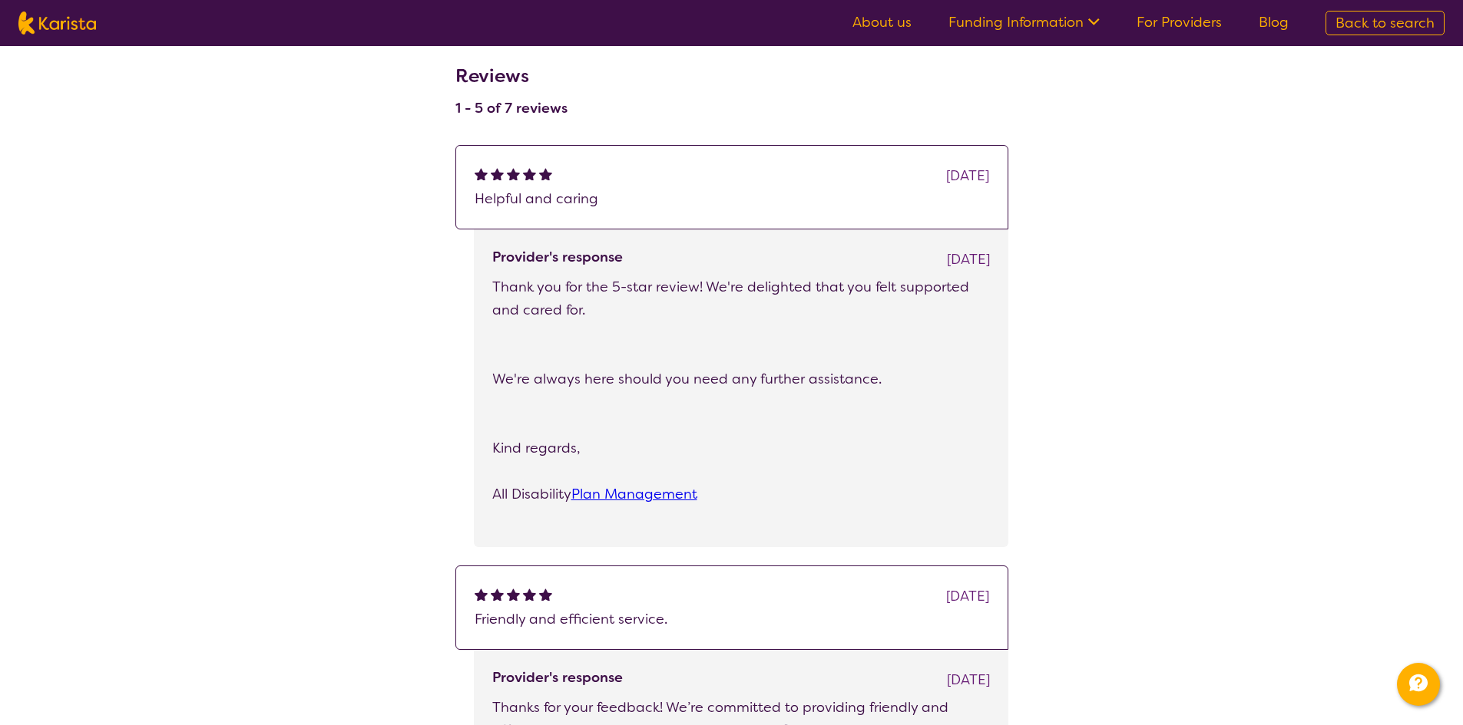
scroll to position [1075, 0]
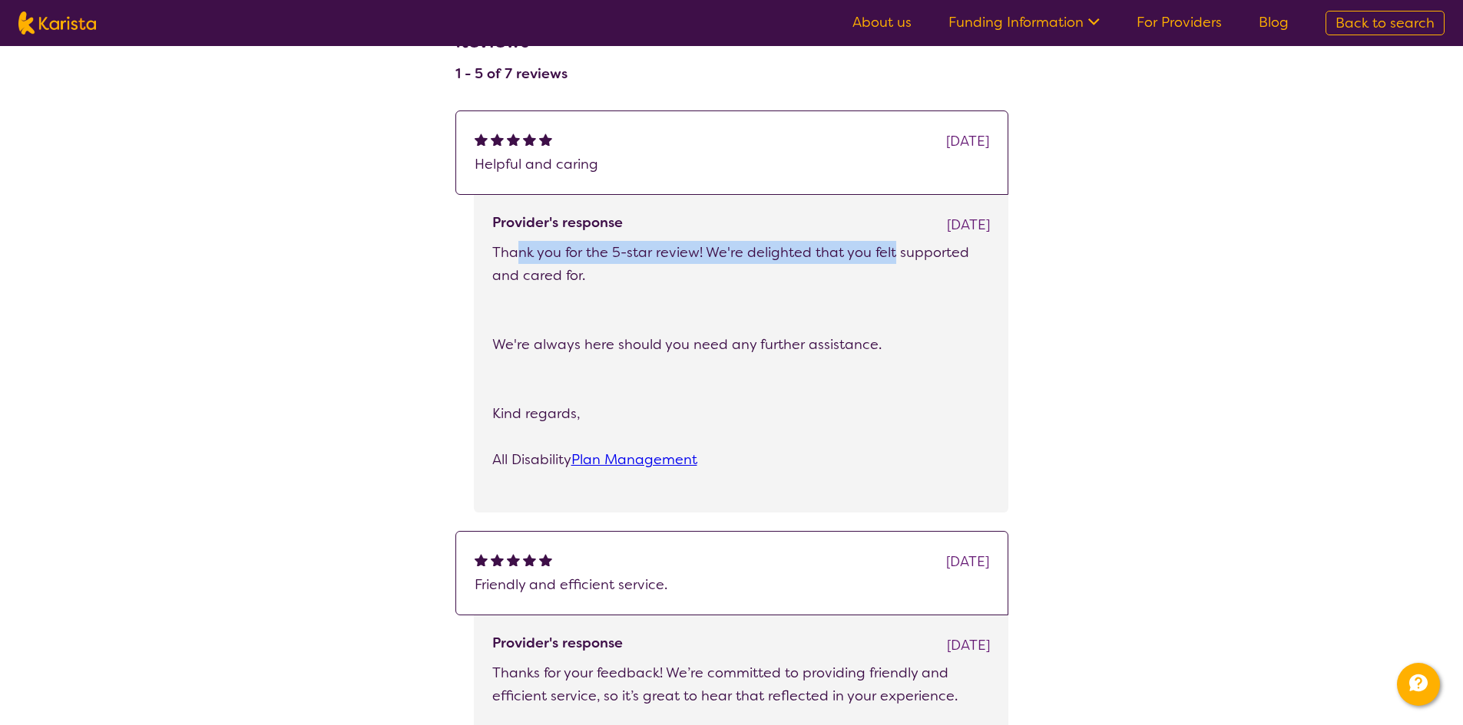
drag, startPoint x: 513, startPoint y: 253, endPoint x: 894, endPoint y: 253, distance: 380.8
click at [894, 253] on p "Thank you for the 5-star review! We're delighted that you felt supported and ca…" at bounding box center [740, 264] width 497 height 46
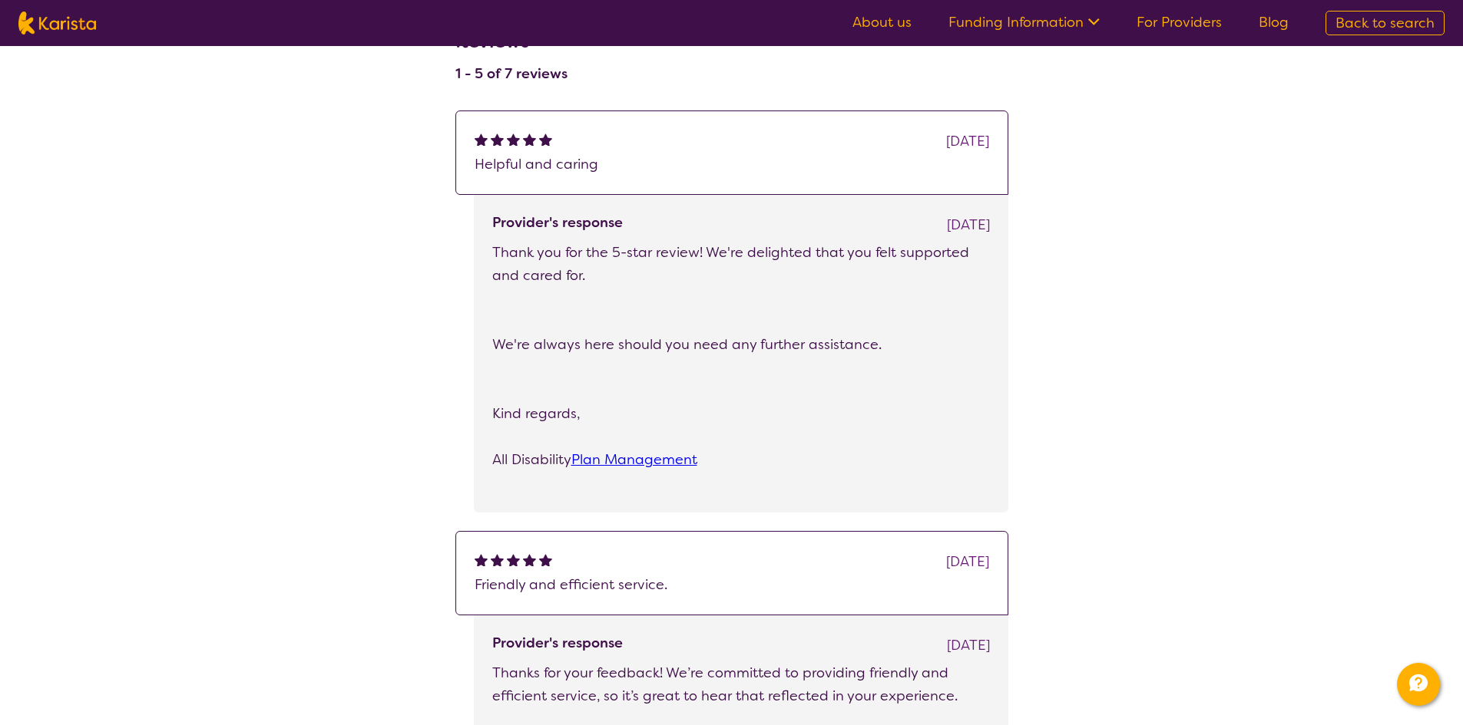
click at [894, 253] on p "Thank you for the 5-star review! We're delighted that you felt supported and ca…" at bounding box center [740, 264] width 497 height 46
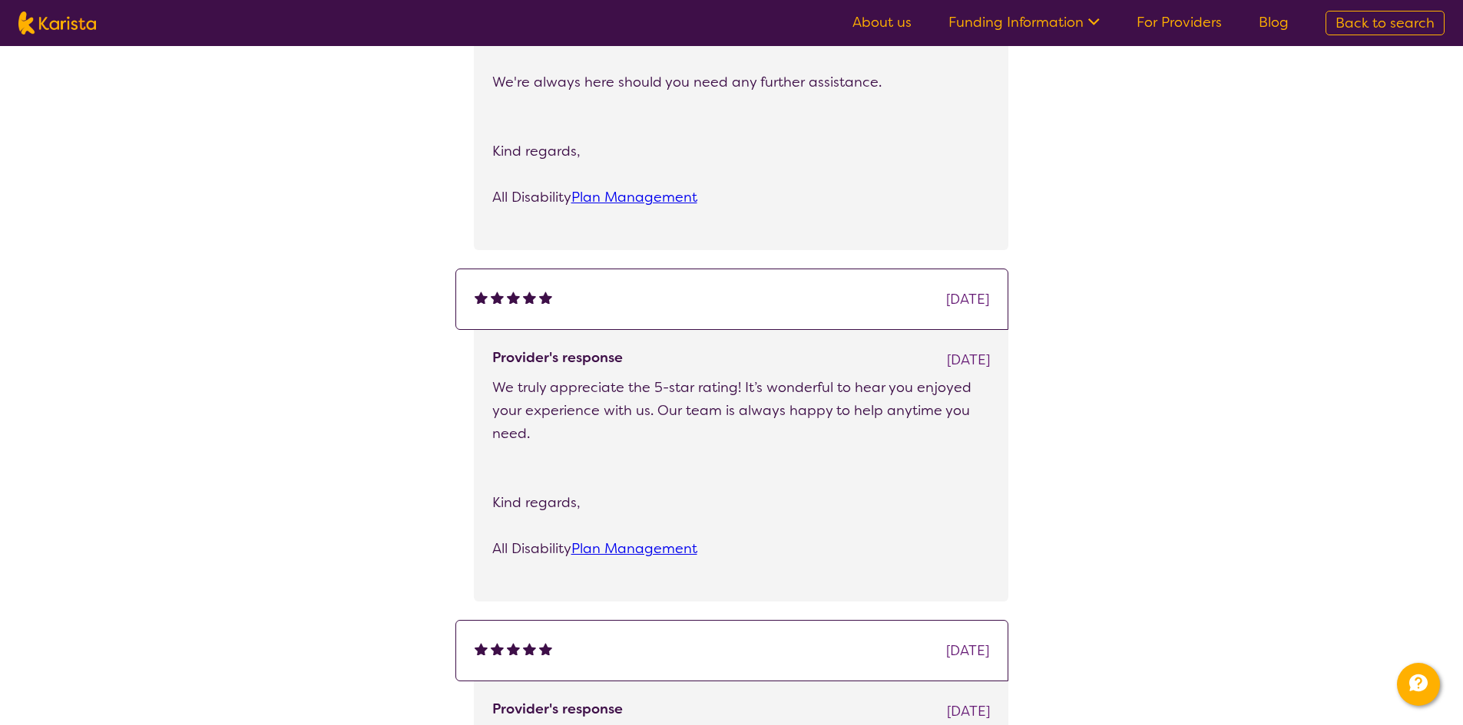
scroll to position [1766, 0]
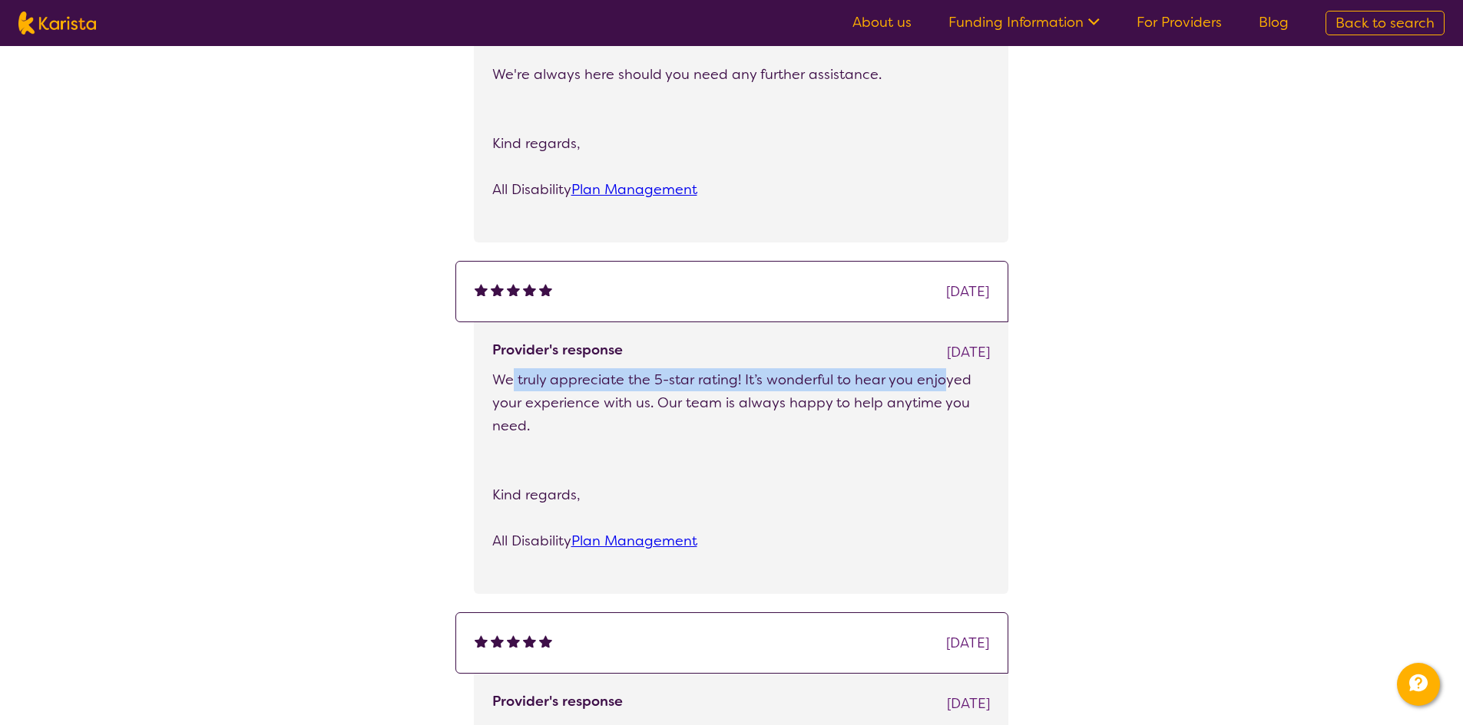
drag, startPoint x: 629, startPoint y: 379, endPoint x: 942, endPoint y: 384, distance: 313.3
click at [942, 384] on p "We truly appreciate the 5-star rating! It’s wonderful to hear you enjoyed your …" at bounding box center [740, 403] width 497 height 69
click at [944, 384] on p "We truly appreciate the 5-star rating! It’s wonderful to hear you enjoyed your …" at bounding box center [740, 403] width 497 height 69
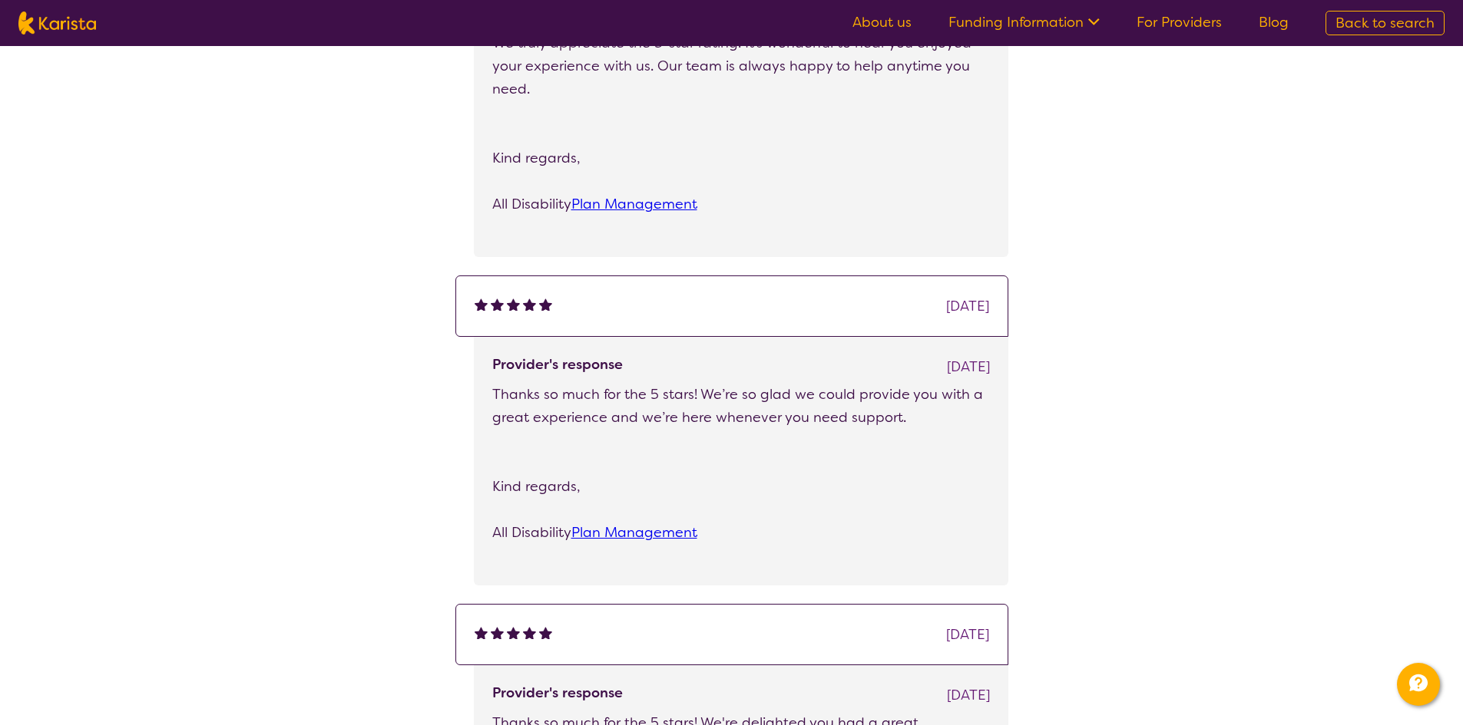
scroll to position [2150, 0]
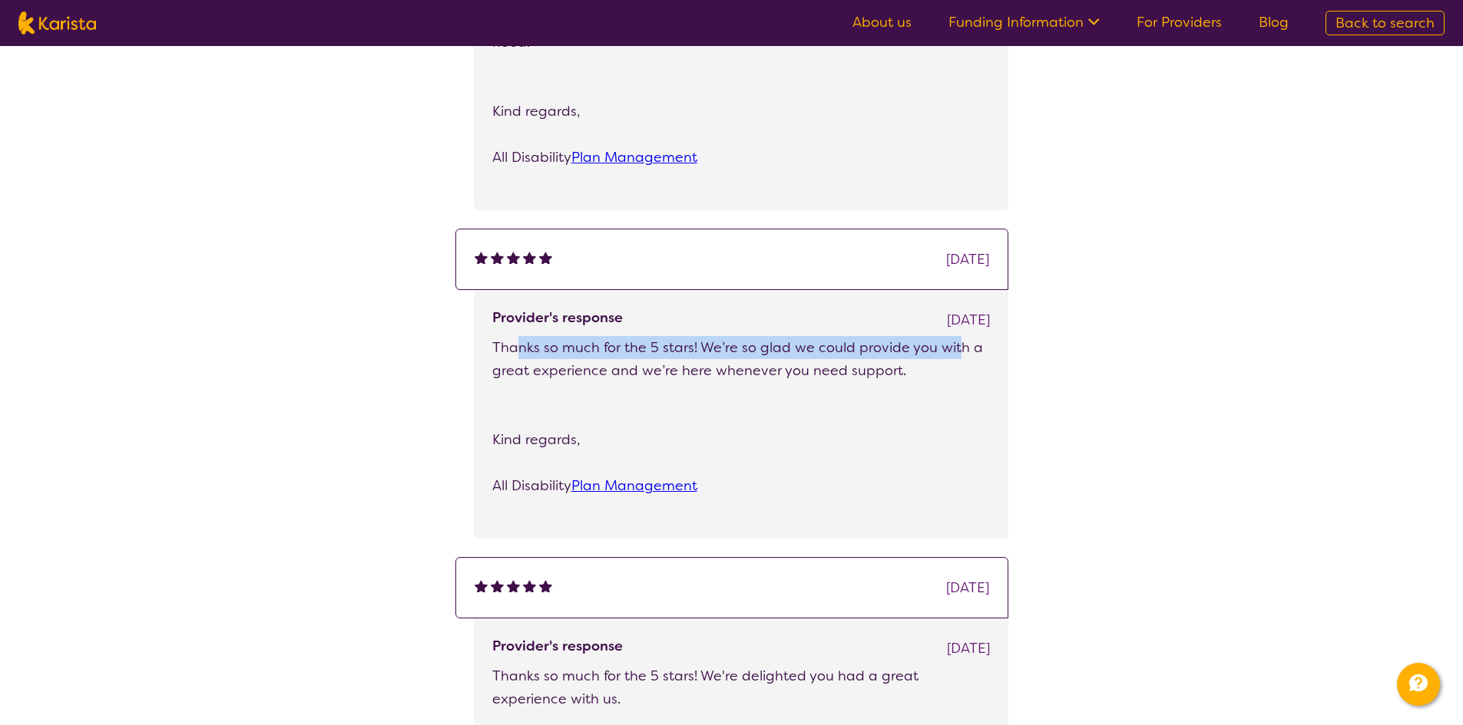
drag, startPoint x: 552, startPoint y: 349, endPoint x: 953, endPoint y: 353, distance: 400.8
click at [953, 353] on p "Thanks so much for the 5 stars! We’re so glad we could provide you with a great…" at bounding box center [740, 359] width 497 height 46
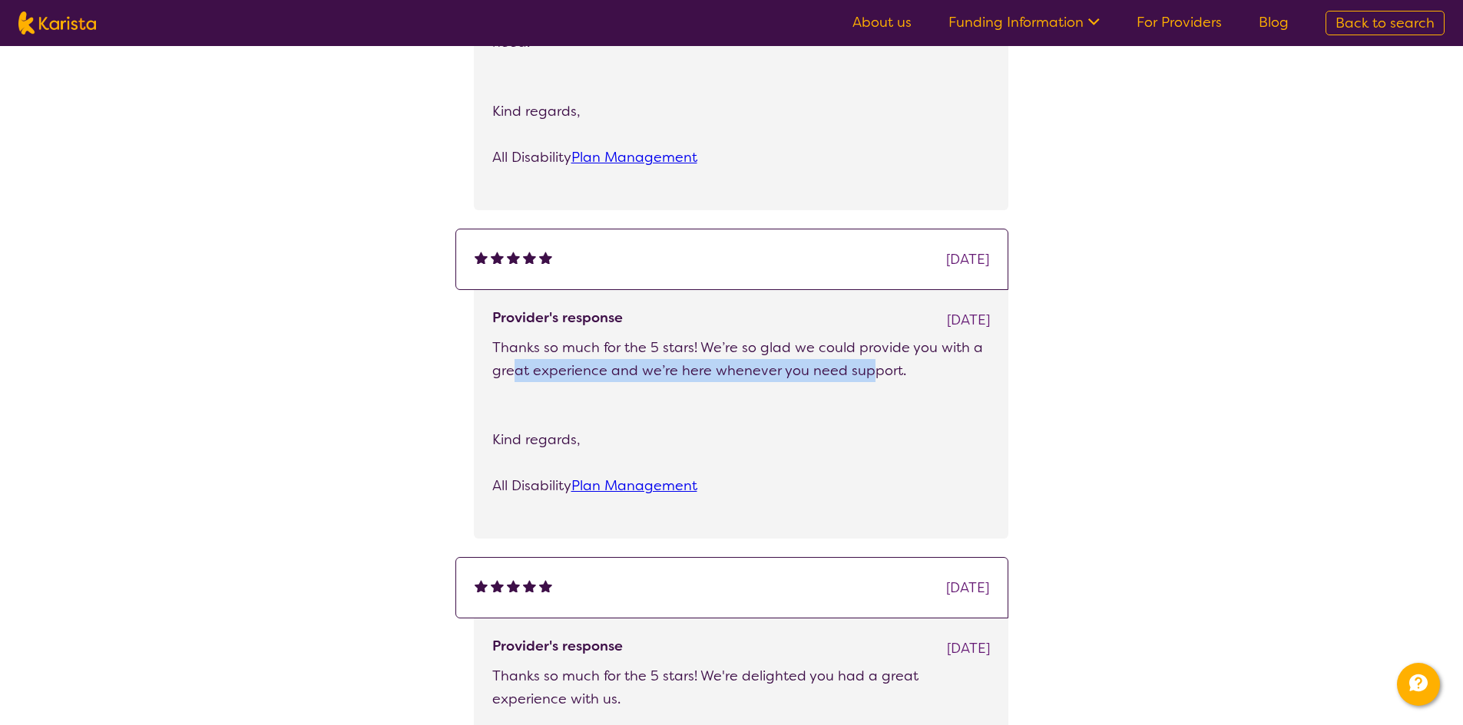
drag, startPoint x: 514, startPoint y: 367, endPoint x: 868, endPoint y: 369, distance: 354.7
click at [868, 369] on p "Thanks so much for the 5 stars! We’re so glad we could provide you with a great…" at bounding box center [740, 359] width 497 height 46
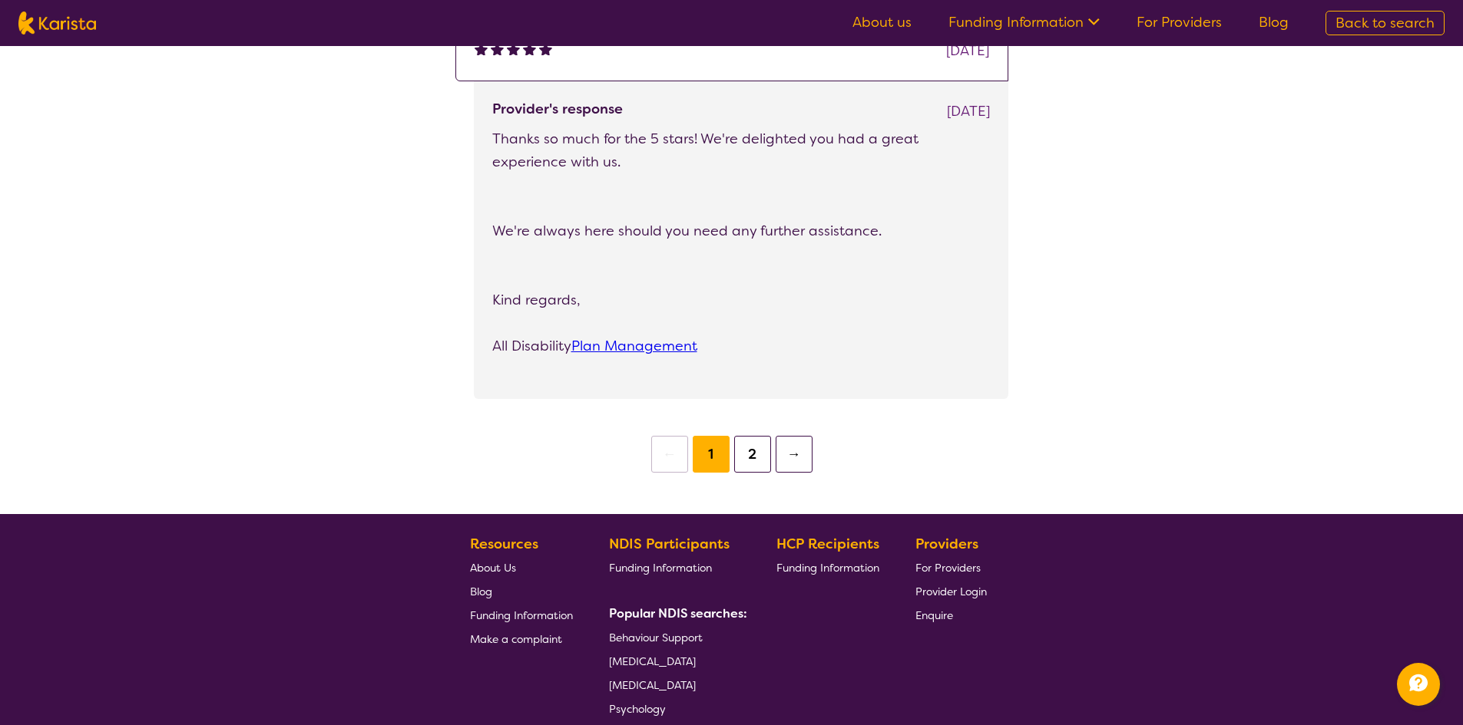
click at [753, 449] on button "2" at bounding box center [752, 454] width 37 height 37
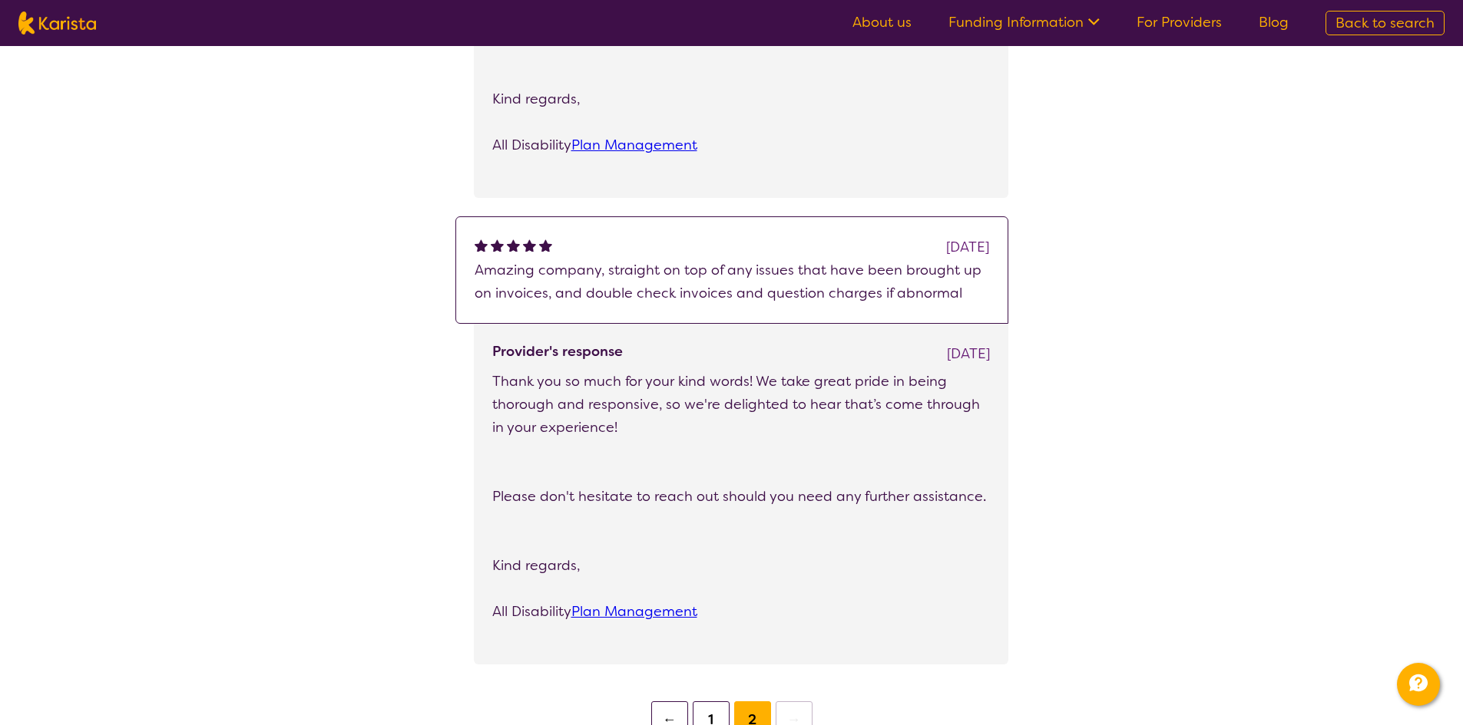
scroll to position [1382, 0]
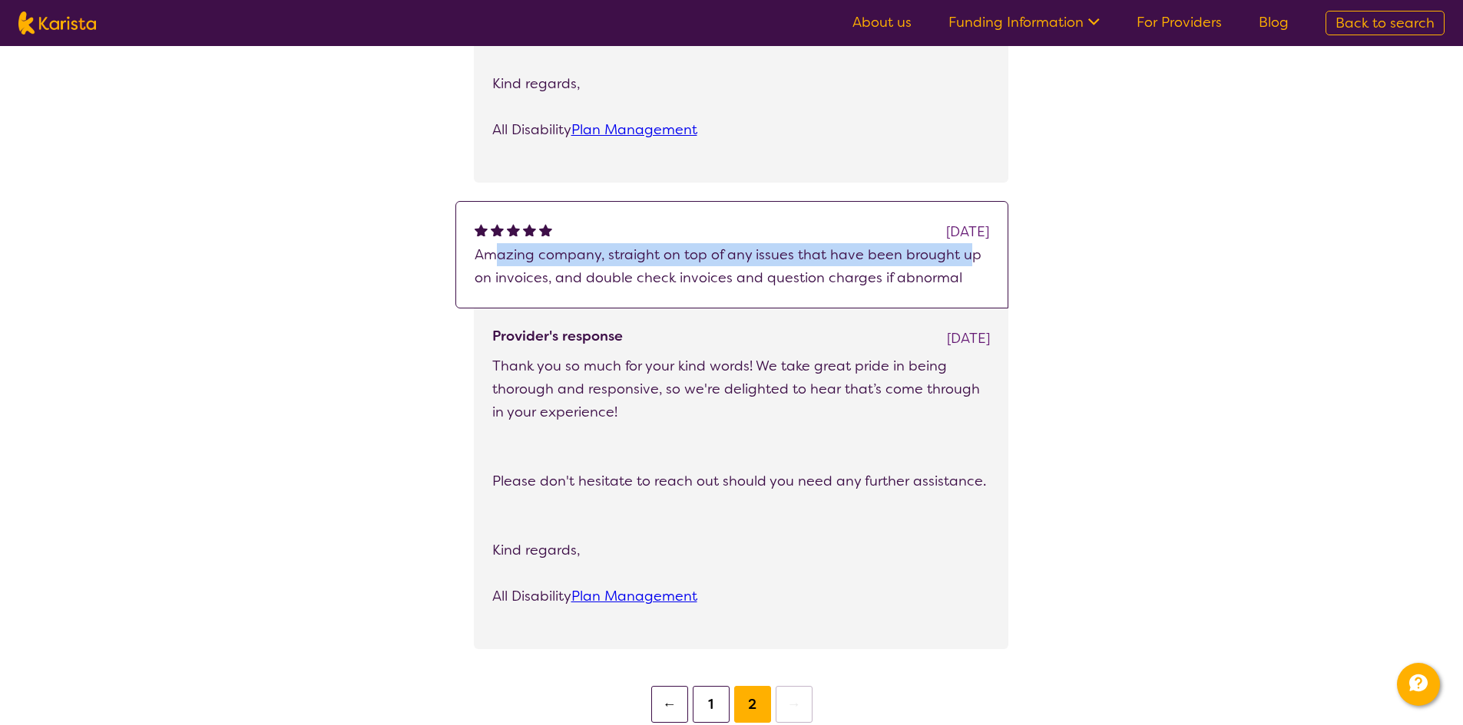
drag, startPoint x: 494, startPoint y: 256, endPoint x: 962, endPoint y: 259, distance: 468.3
click at [962, 259] on p "Amazing company, straight on top of any issues that have been brought up on inv…" at bounding box center [731, 266] width 514 height 46
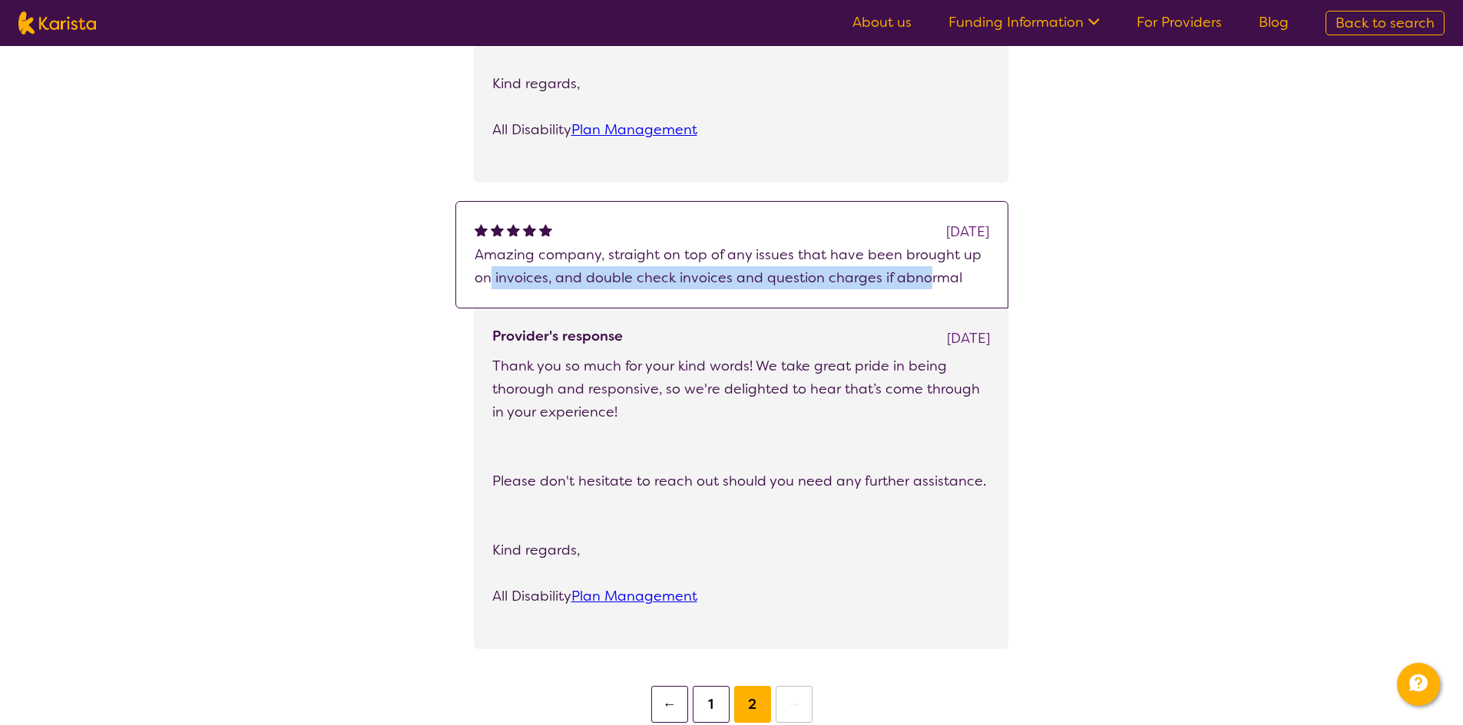
drag, startPoint x: 488, startPoint y: 279, endPoint x: 924, endPoint y: 284, distance: 436.1
click at [924, 284] on p "Amazing company, straight on top of any issues that have been brought up on inv…" at bounding box center [731, 266] width 514 height 46
click at [835, 271] on p "Amazing company, straight on top of any issues that have been brought up on inv…" at bounding box center [731, 266] width 514 height 46
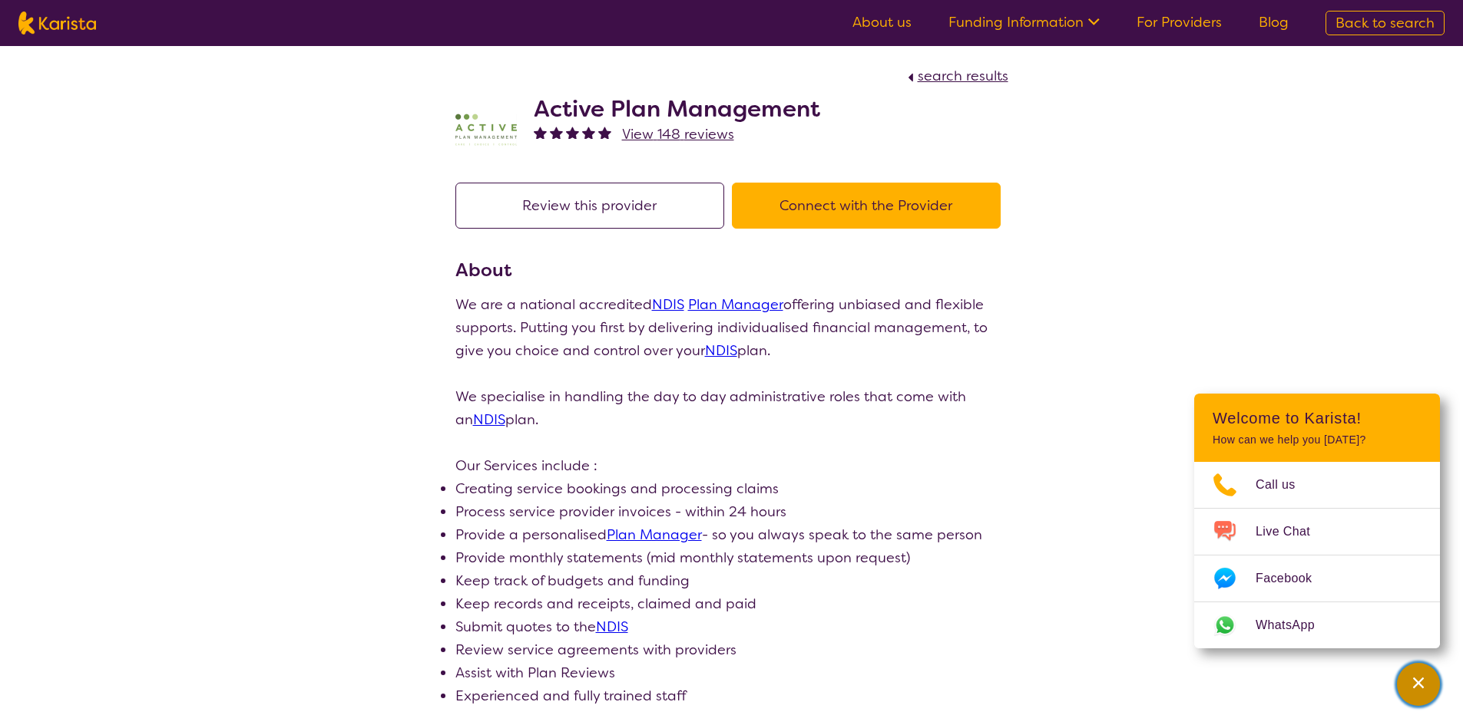
click at [1405, 689] on div "Channel Menu" at bounding box center [1418, 685] width 31 height 34
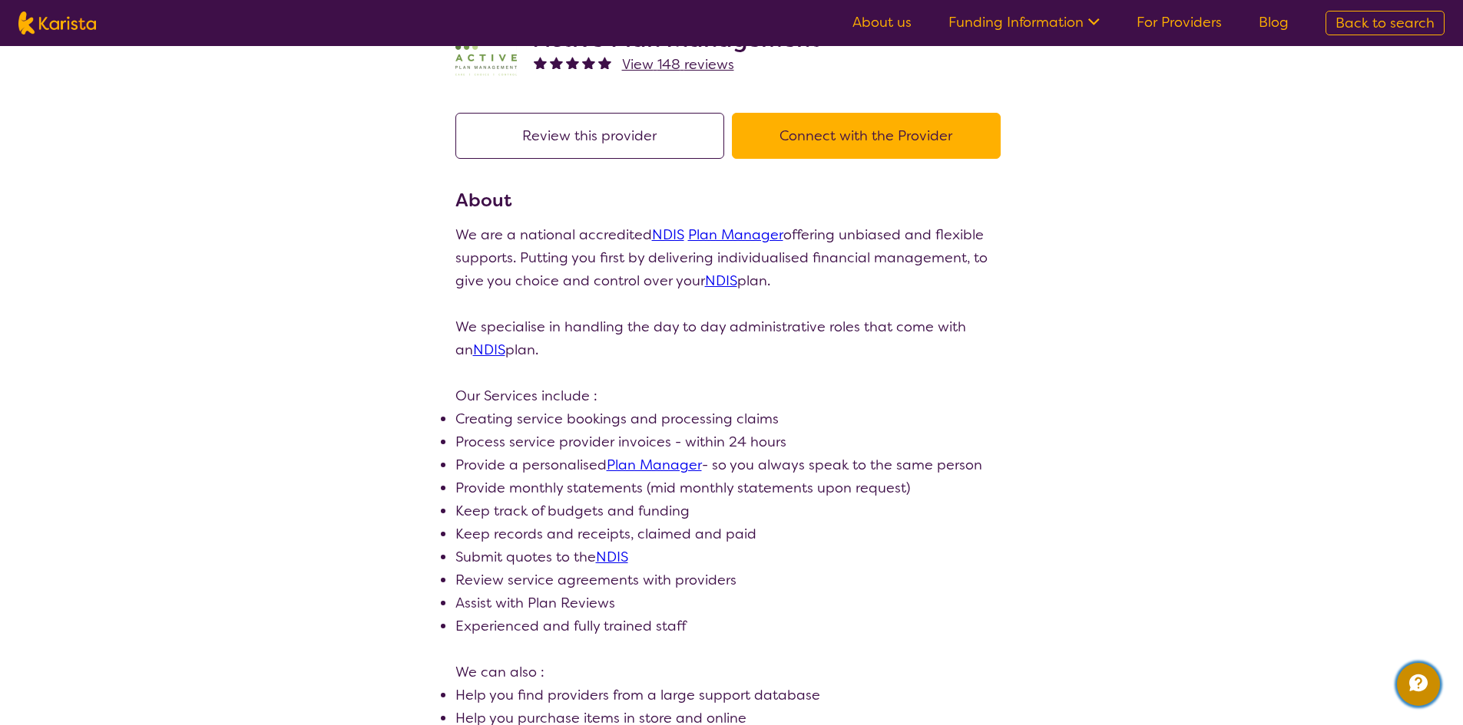
scroll to position [154, 0]
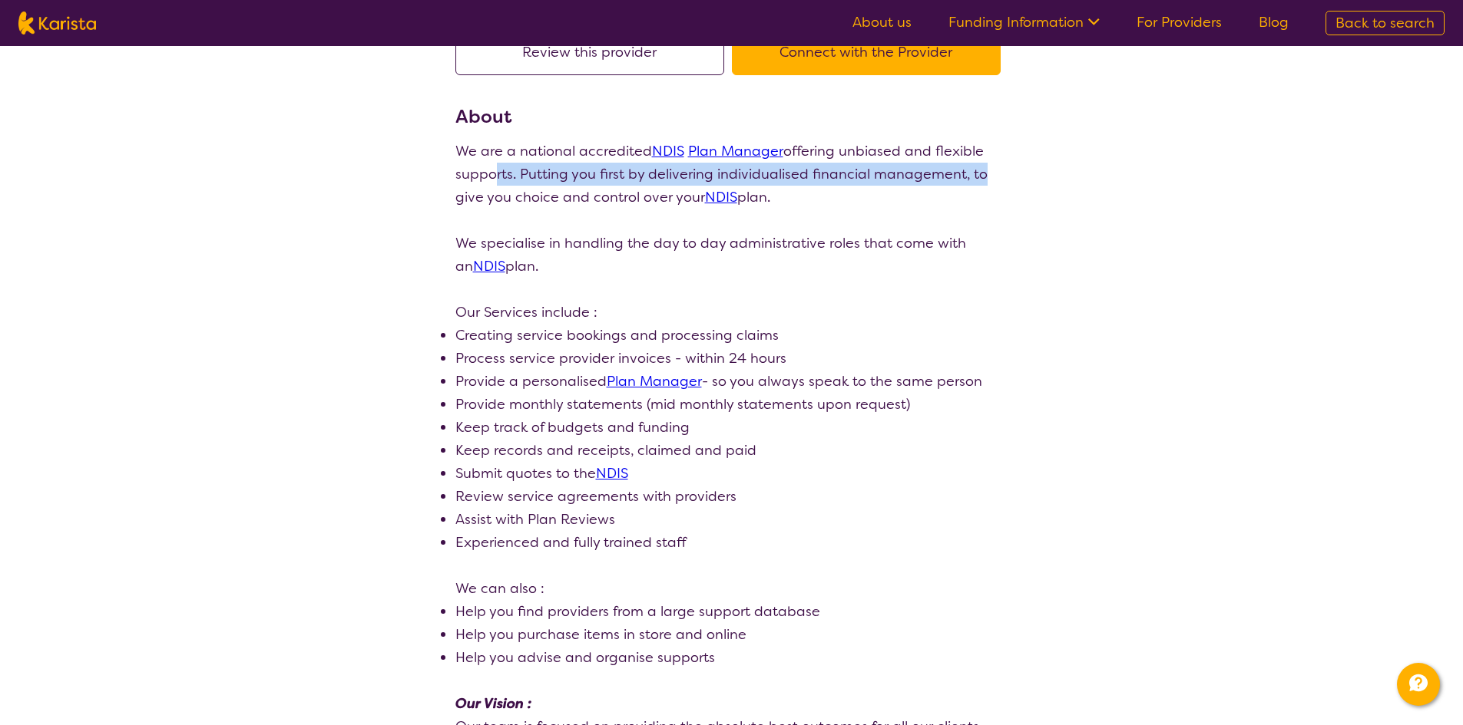
drag, startPoint x: 549, startPoint y: 179, endPoint x: 977, endPoint y: 175, distance: 428.4
click at [977, 175] on p "We are a national accredited NDIS Plan Manager offering unbiased and flexible s…" at bounding box center [731, 174] width 553 height 69
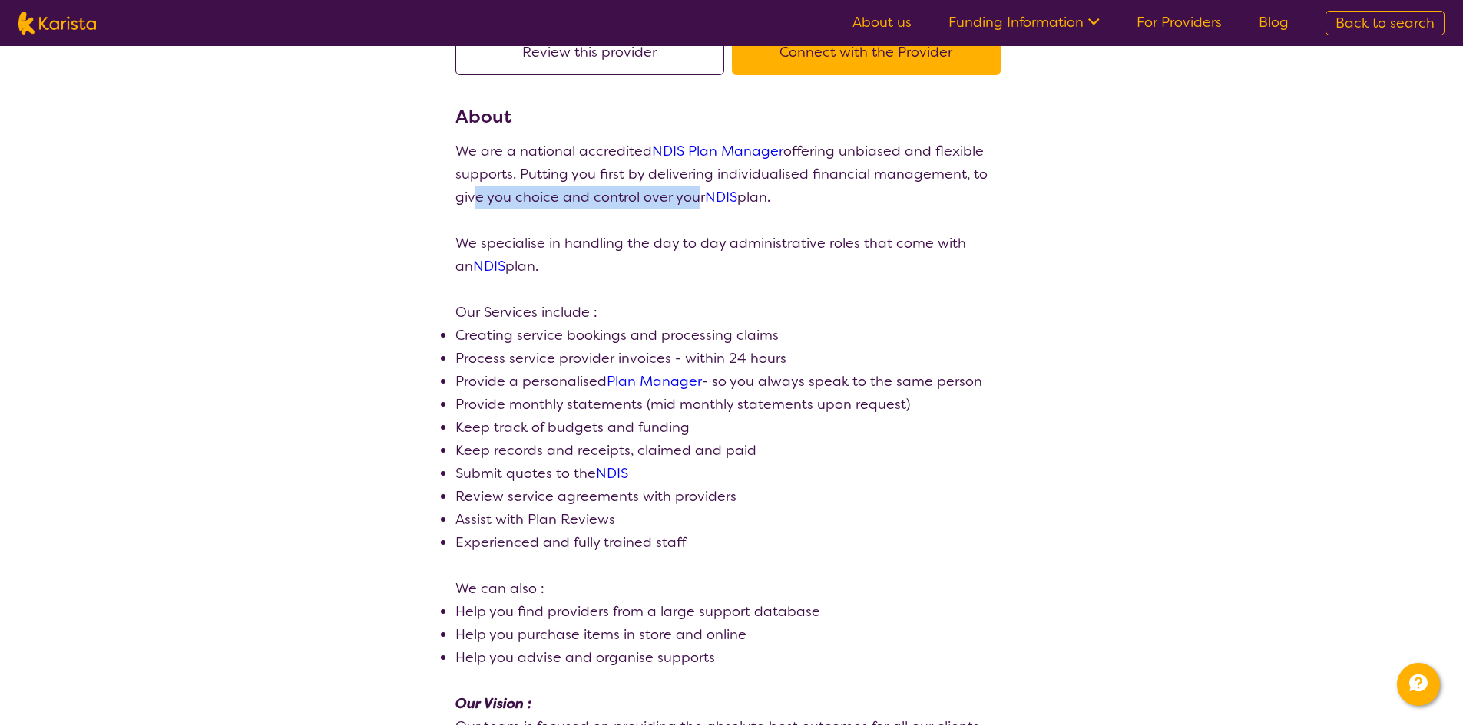
drag, startPoint x: 471, startPoint y: 197, endPoint x: 683, endPoint y: 202, distance: 211.9
click at [683, 203] on p "We are a national accredited NDIS Plan Manager offering unbiased and flexible s…" at bounding box center [731, 174] width 553 height 69
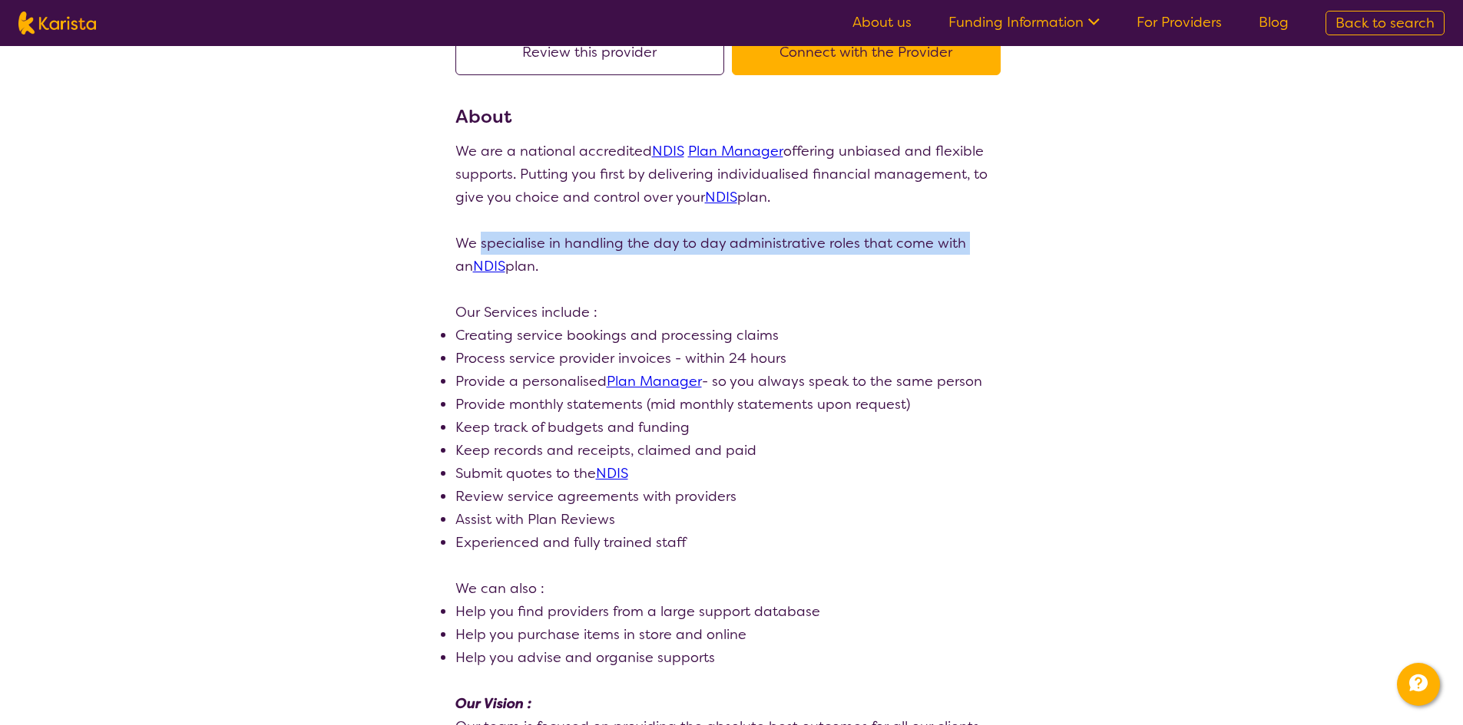
drag, startPoint x: 570, startPoint y: 240, endPoint x: 963, endPoint y: 245, distance: 393.1
click at [963, 245] on p "We specialise in handling the day to day administrative roles that come with an…" at bounding box center [731, 255] width 553 height 46
click at [890, 251] on p "We specialise in handling the day to day administrative roles that come with an…" at bounding box center [731, 255] width 553 height 46
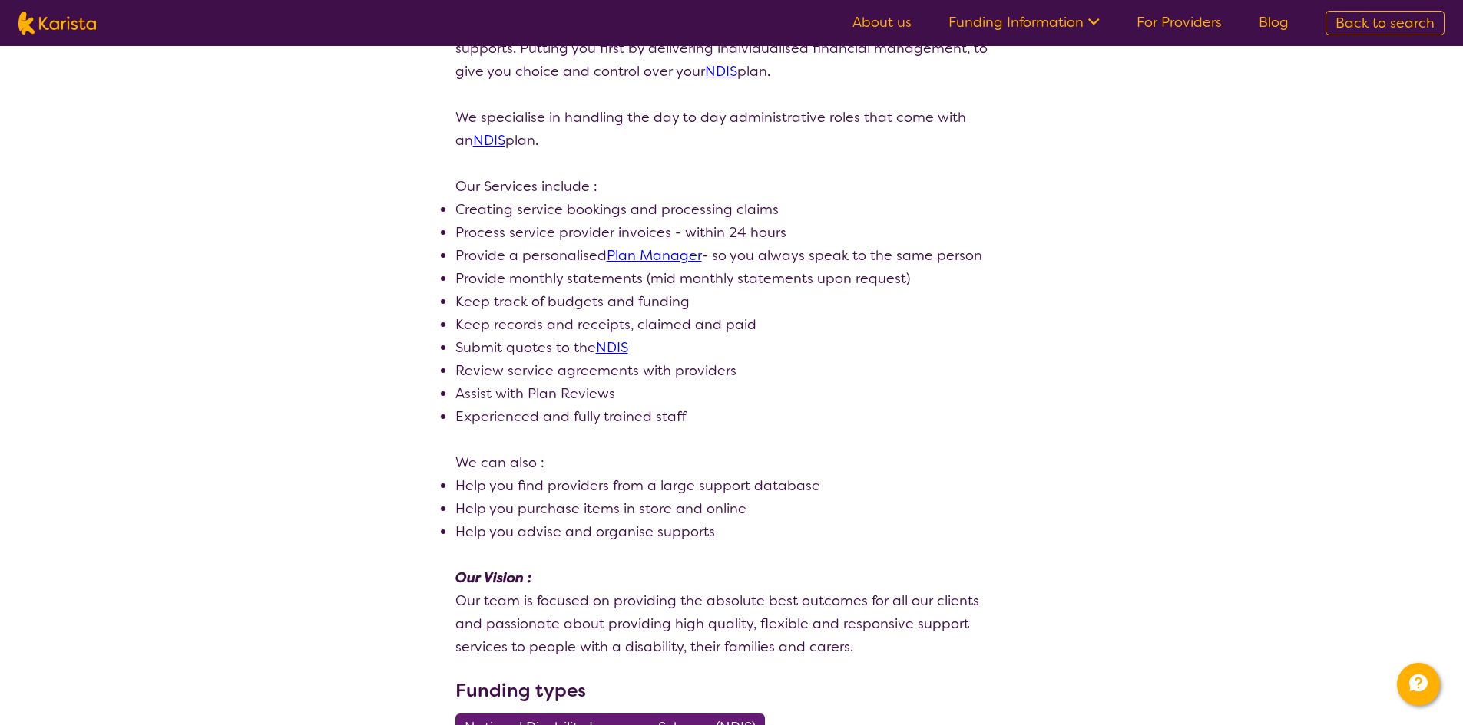
scroll to position [307, 0]
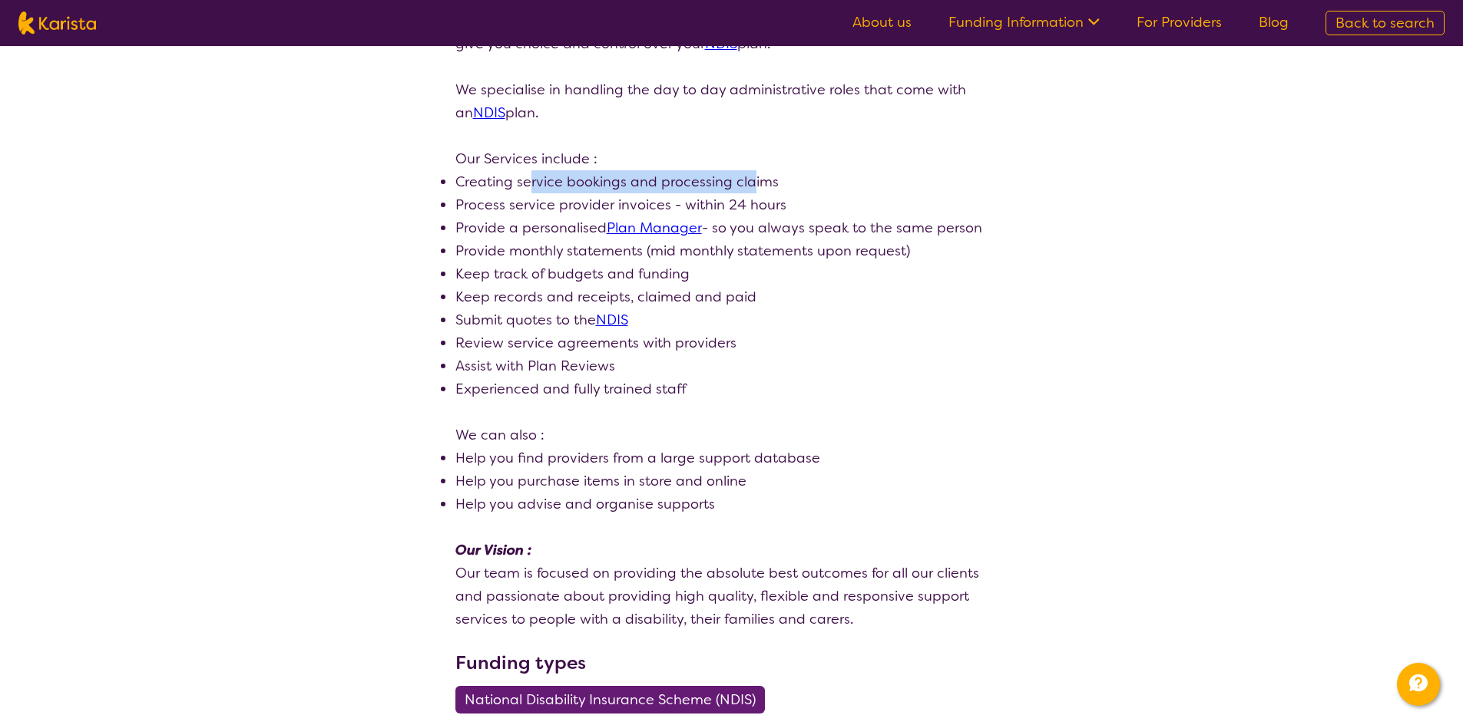
drag, startPoint x: 630, startPoint y: 183, endPoint x: 522, endPoint y: 193, distance: 108.7
click at [523, 193] on li "Creating service bookings and processing claims" at bounding box center [731, 181] width 553 height 23
drag, startPoint x: 497, startPoint y: 209, endPoint x: 752, endPoint y: 208, distance: 255.7
click at [752, 208] on li "Process service provider invoices - within 24 hours" at bounding box center [731, 204] width 553 height 23
drag, startPoint x: 740, startPoint y: 238, endPoint x: 960, endPoint y: 230, distance: 219.7
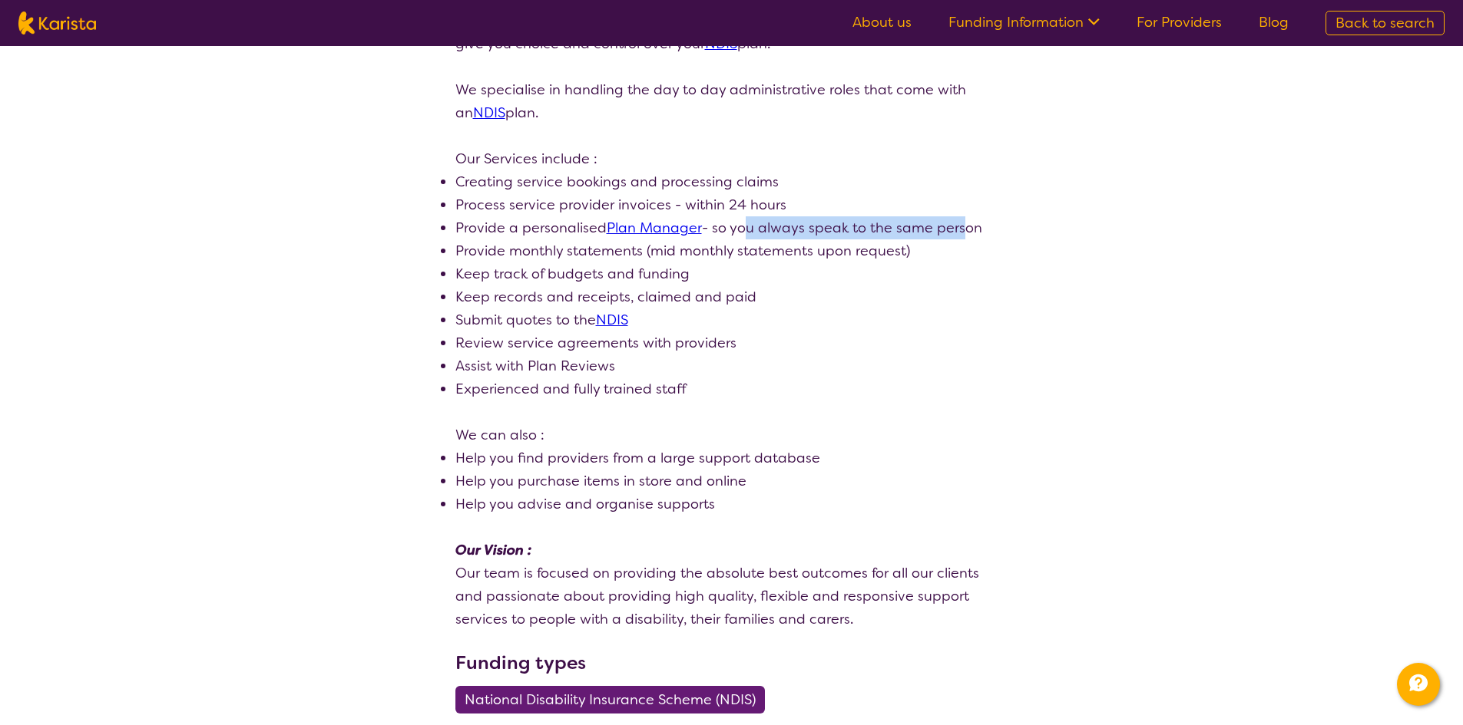
click at [960, 230] on li "Provide a personalised Plan Manager - so you always speak to the same person" at bounding box center [731, 227] width 553 height 23
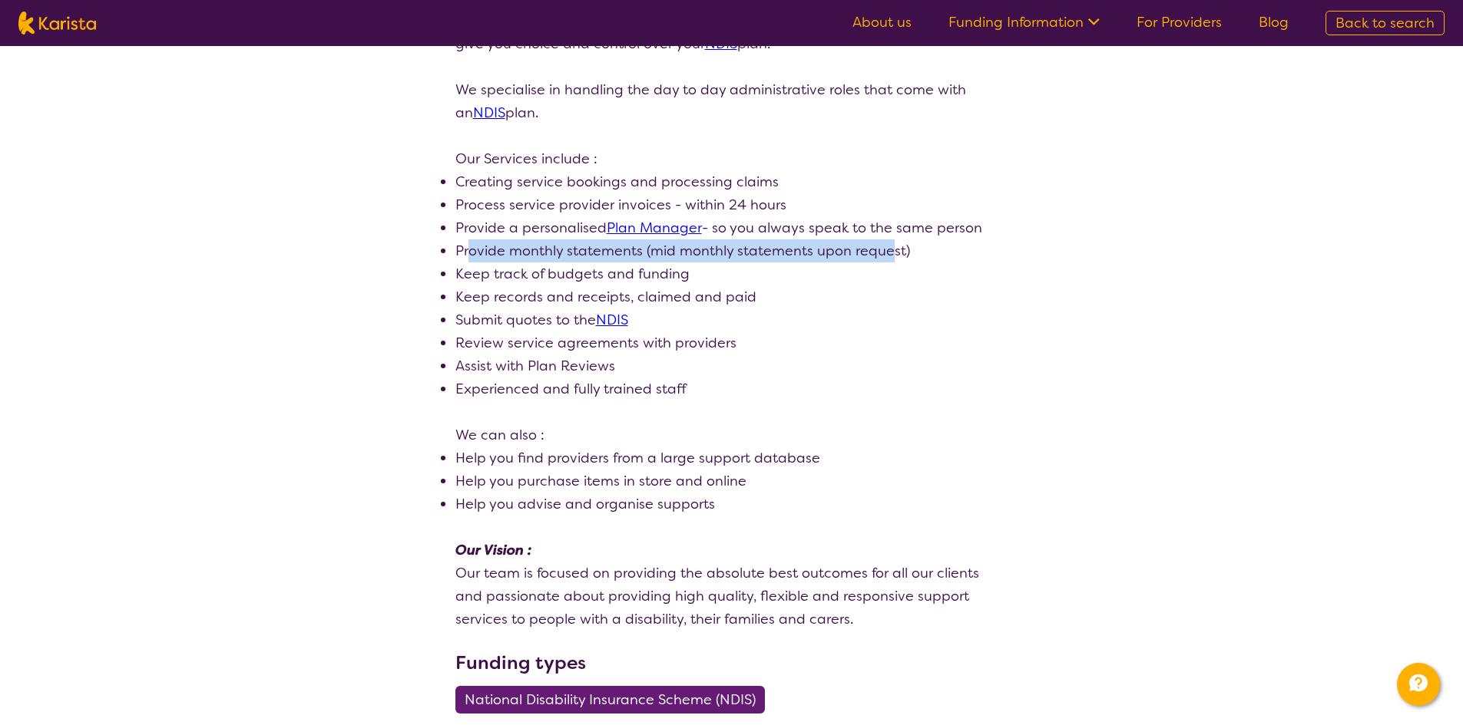
drag, startPoint x: 469, startPoint y: 249, endPoint x: 887, endPoint y: 251, distance: 418.4
click at [887, 251] on li "Provide monthly statements (mid monthly statements upon request)" at bounding box center [731, 251] width 553 height 23
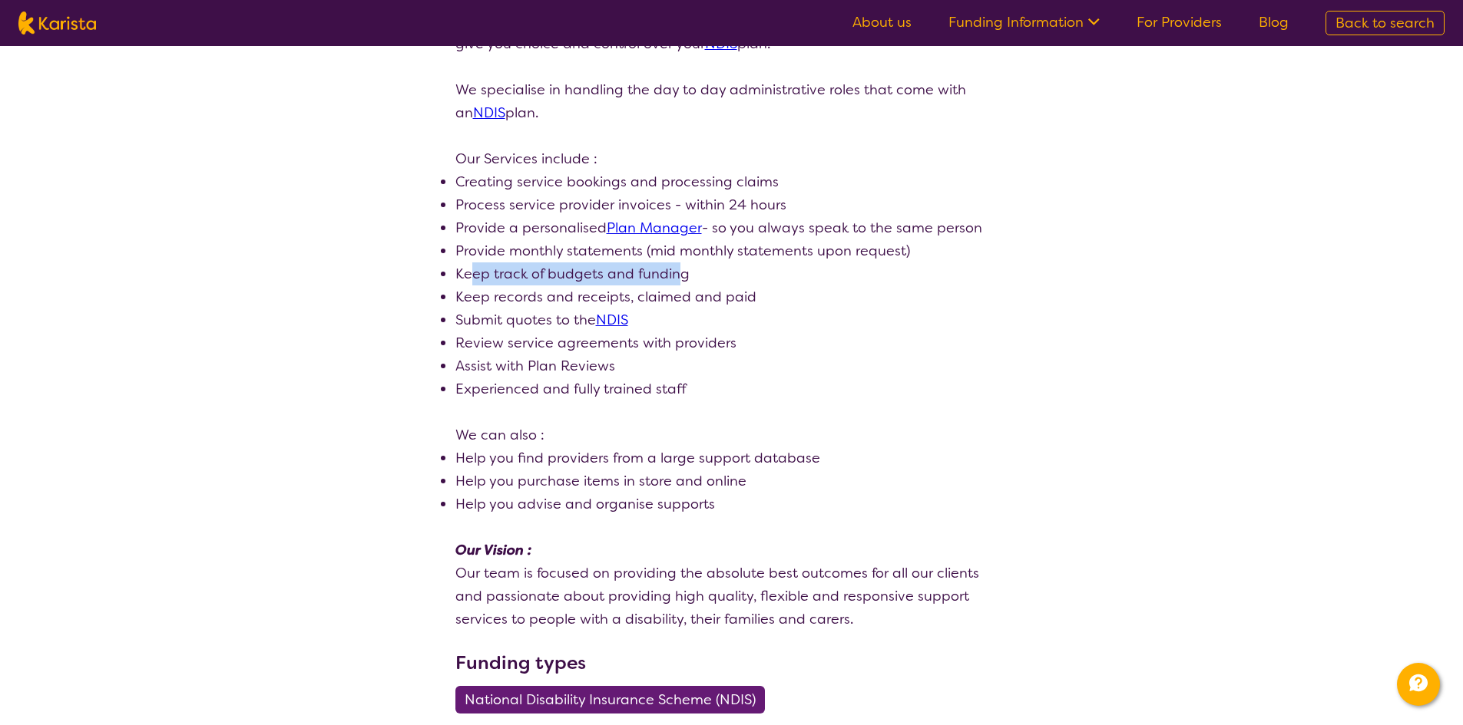
drag, startPoint x: 471, startPoint y: 283, endPoint x: 679, endPoint y: 283, distance: 208.1
click at [679, 283] on li "Keep track of budgets and funding" at bounding box center [731, 274] width 553 height 23
drag, startPoint x: 483, startPoint y: 300, endPoint x: 726, endPoint y: 296, distance: 243.4
click at [726, 296] on li "Keep records and receipts, claimed and paid" at bounding box center [731, 297] width 553 height 23
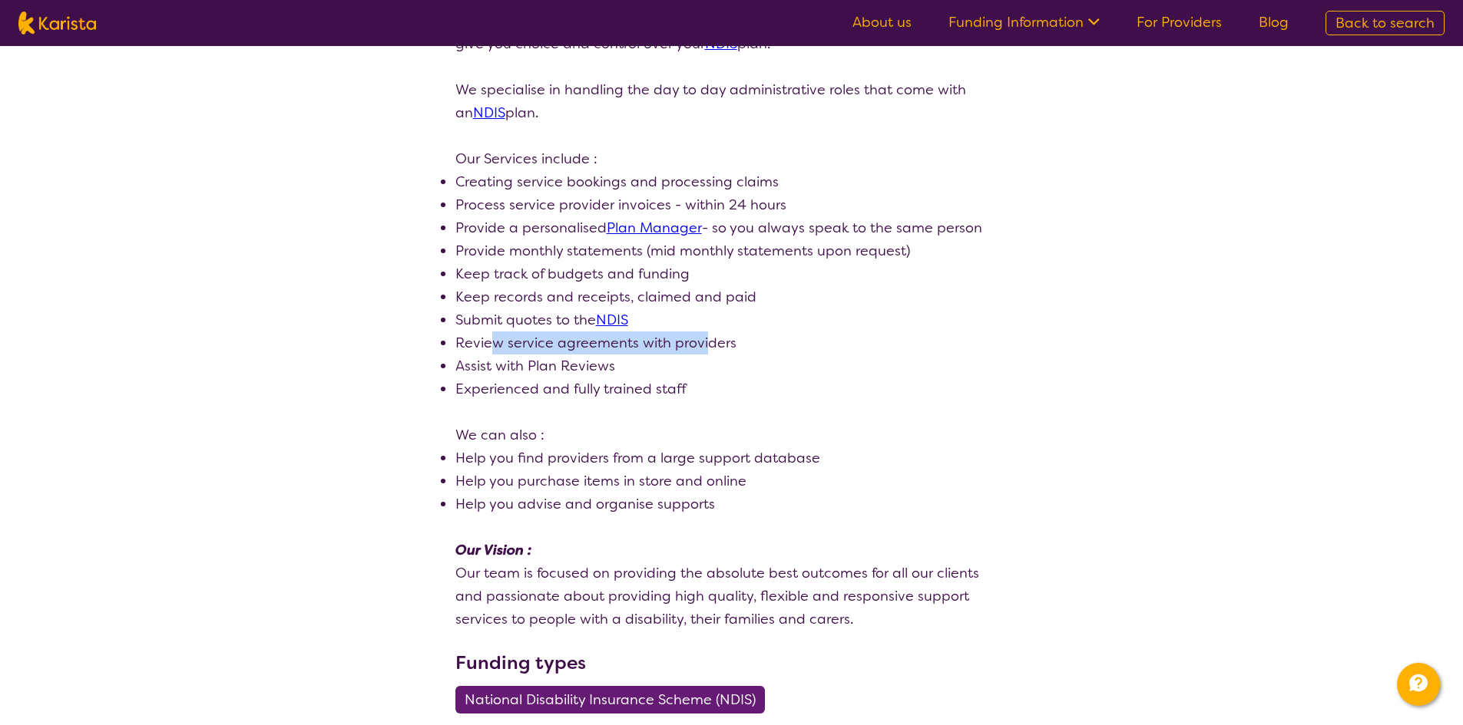
drag, startPoint x: 701, startPoint y: 335, endPoint x: 488, endPoint y: 339, distance: 212.7
click at [488, 339] on li "Review service agreements with providers" at bounding box center [731, 343] width 553 height 23
drag, startPoint x: 497, startPoint y: 366, endPoint x: 550, endPoint y: 375, distance: 53.8
click at [548, 375] on li "Assist with Plan Reviews" at bounding box center [731, 366] width 553 height 23
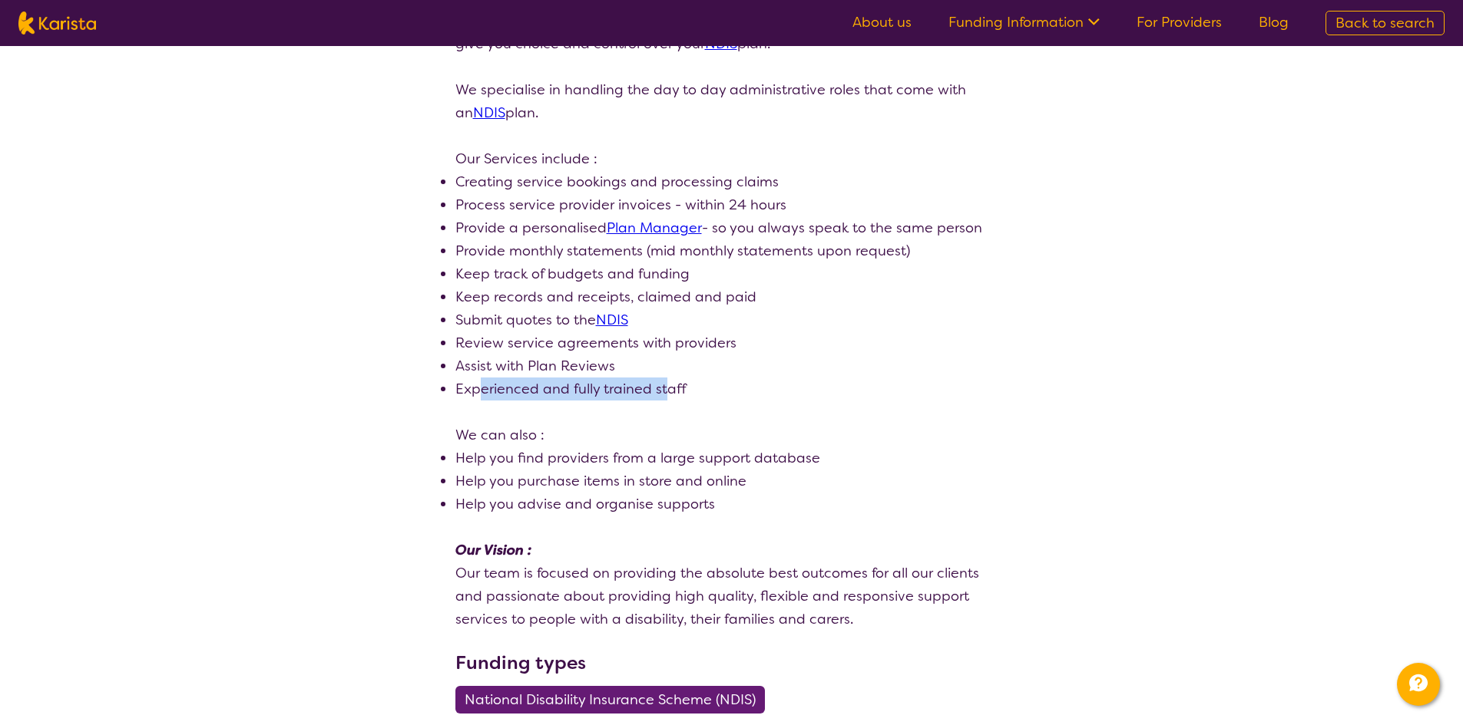
drag, startPoint x: 477, startPoint y: 397, endPoint x: 668, endPoint y: 399, distance: 191.2
click at [668, 399] on li "Experienced and fully trained staff" at bounding box center [731, 389] width 553 height 23
drag, startPoint x: 486, startPoint y: 464, endPoint x: 498, endPoint y: 453, distance: 16.3
click at [486, 465] on li "Help you find providers from a large support database" at bounding box center [731, 458] width 553 height 23
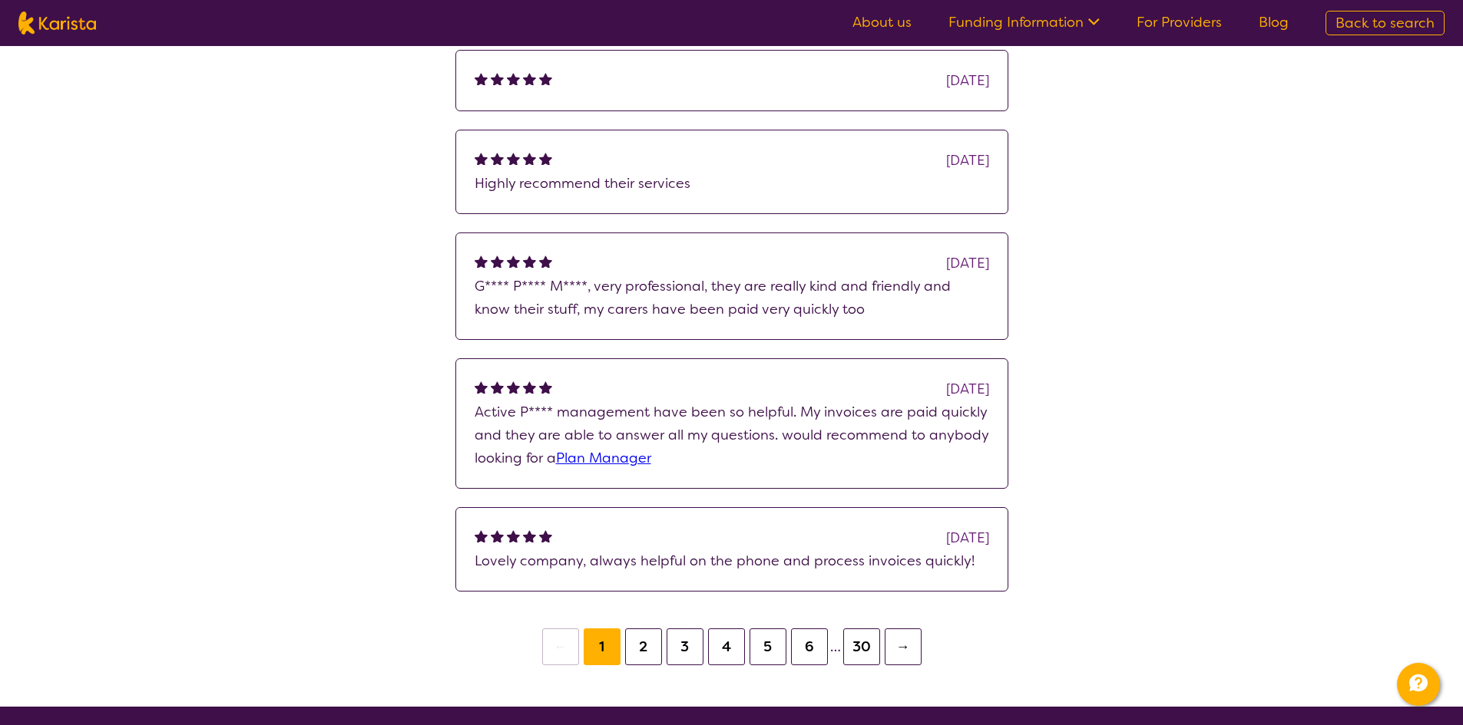
scroll to position [1228, 0]
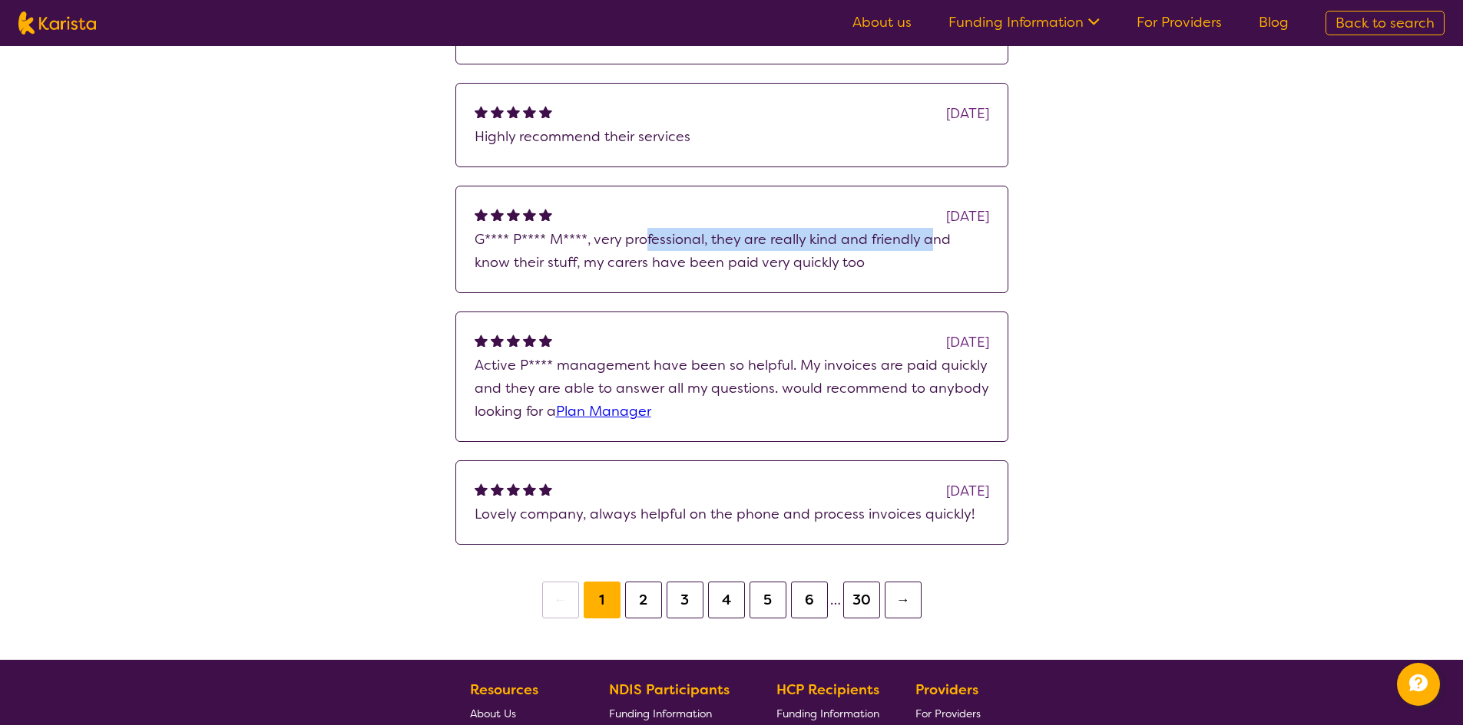
drag, startPoint x: 650, startPoint y: 239, endPoint x: 930, endPoint y: 249, distance: 279.6
click at [930, 249] on p "G**** P**** M****, very professional, they are really kind and friendly and kno…" at bounding box center [731, 251] width 514 height 46
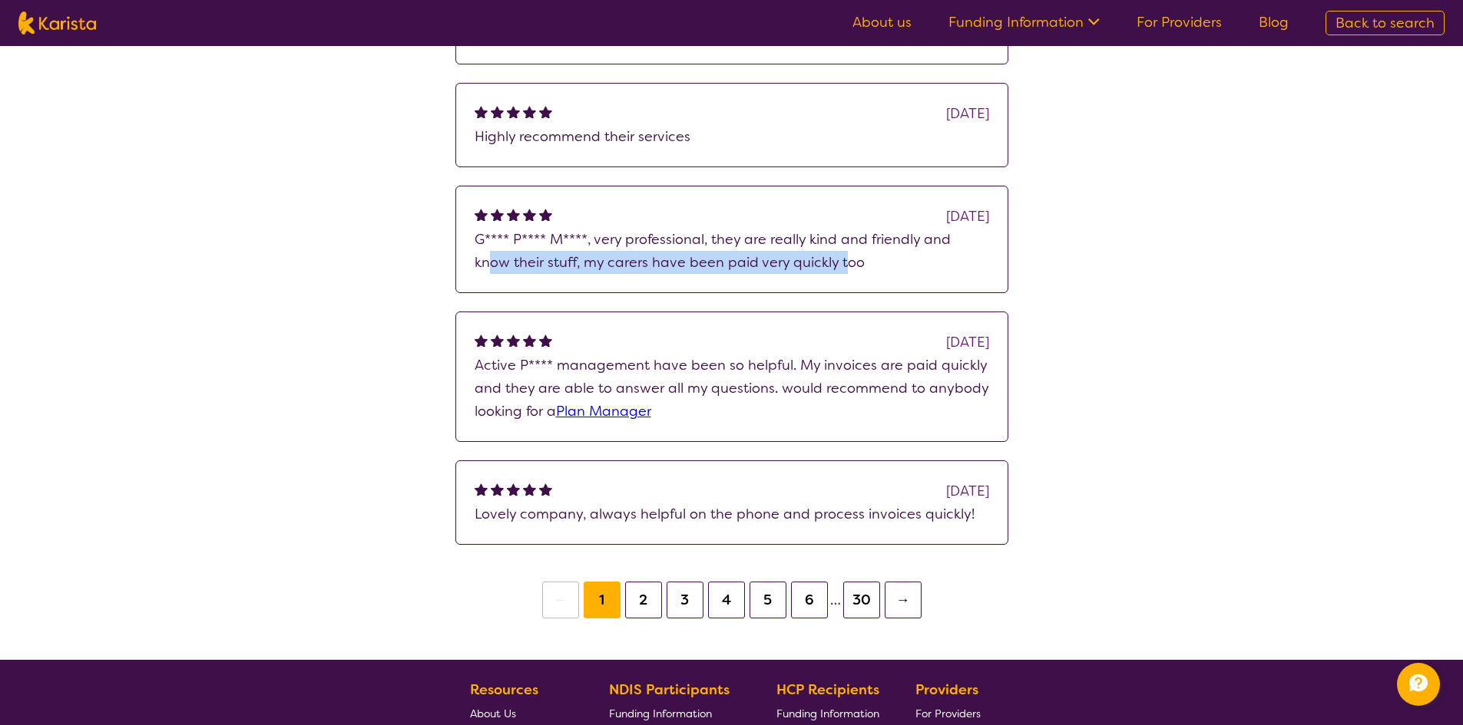
drag, startPoint x: 486, startPoint y: 268, endPoint x: 846, endPoint y: 269, distance: 360.1
click at [846, 269] on p "G**** P**** M****, very professional, they are really kind and friendly and kno…" at bounding box center [731, 251] width 514 height 46
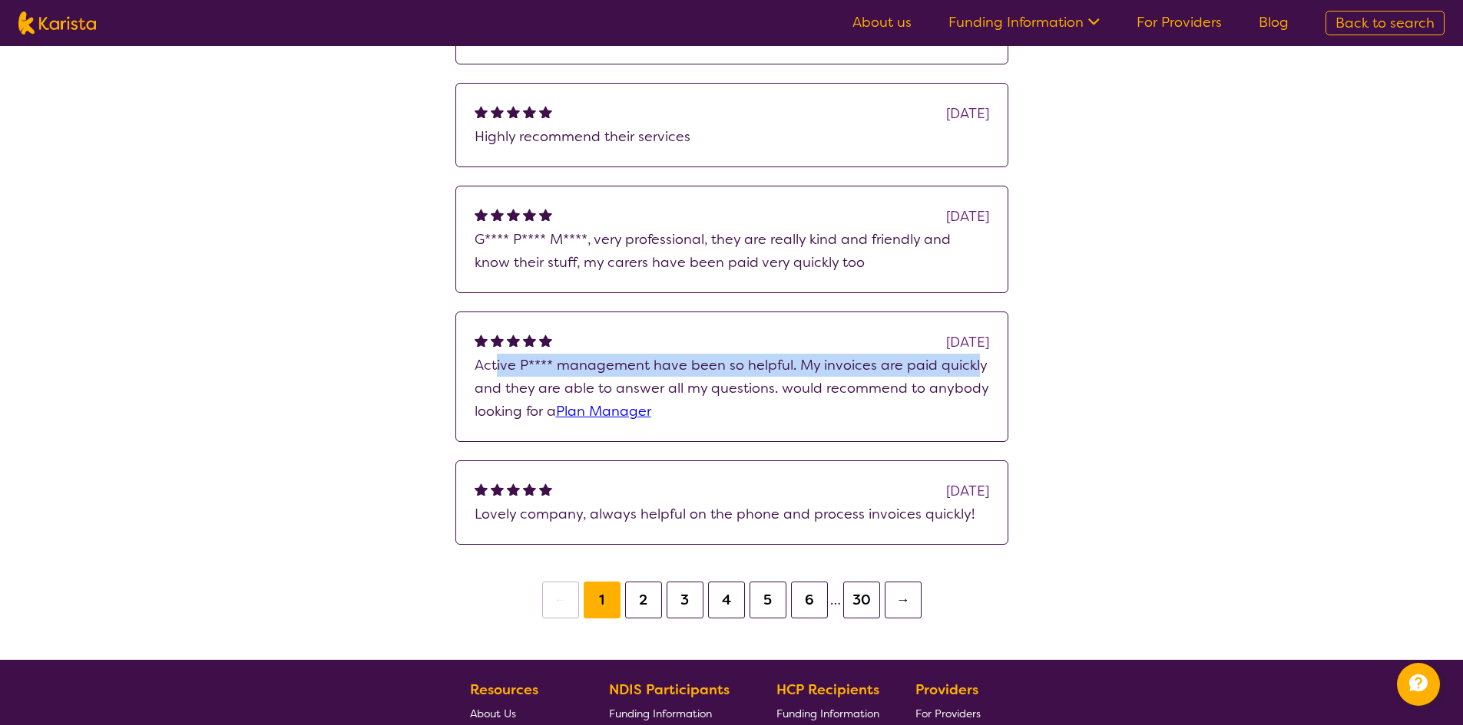
drag, startPoint x: 497, startPoint y: 368, endPoint x: 970, endPoint y: 366, distance: 473.7
click at [970, 366] on p "Active P**** management have been so helpful. My invoices are paid quickly and …" at bounding box center [731, 388] width 514 height 69
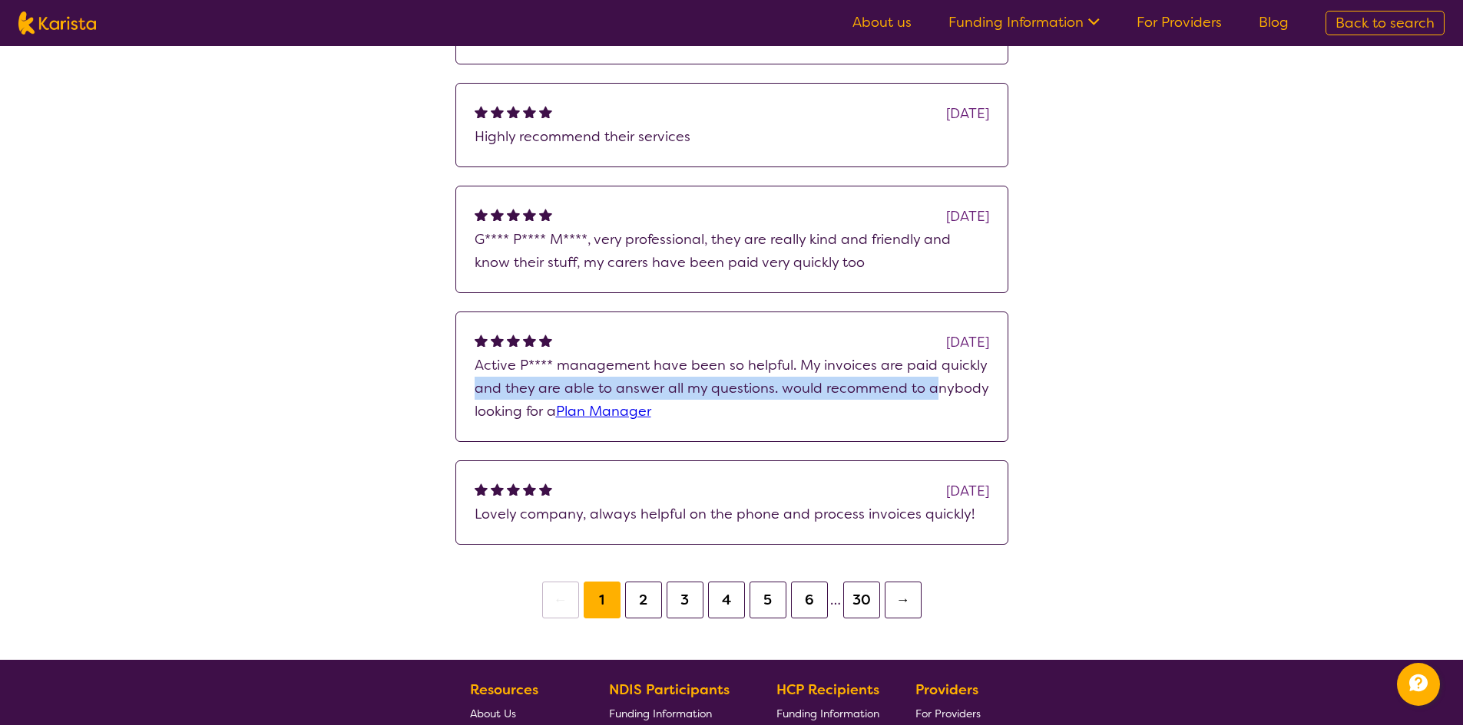
drag, startPoint x: 928, startPoint y: 385, endPoint x: 471, endPoint y: 380, distance: 457.6
click at [471, 380] on div "[DATE] Active P**** management have been so helpful. My invoices are paid quick…" at bounding box center [731, 377] width 553 height 131
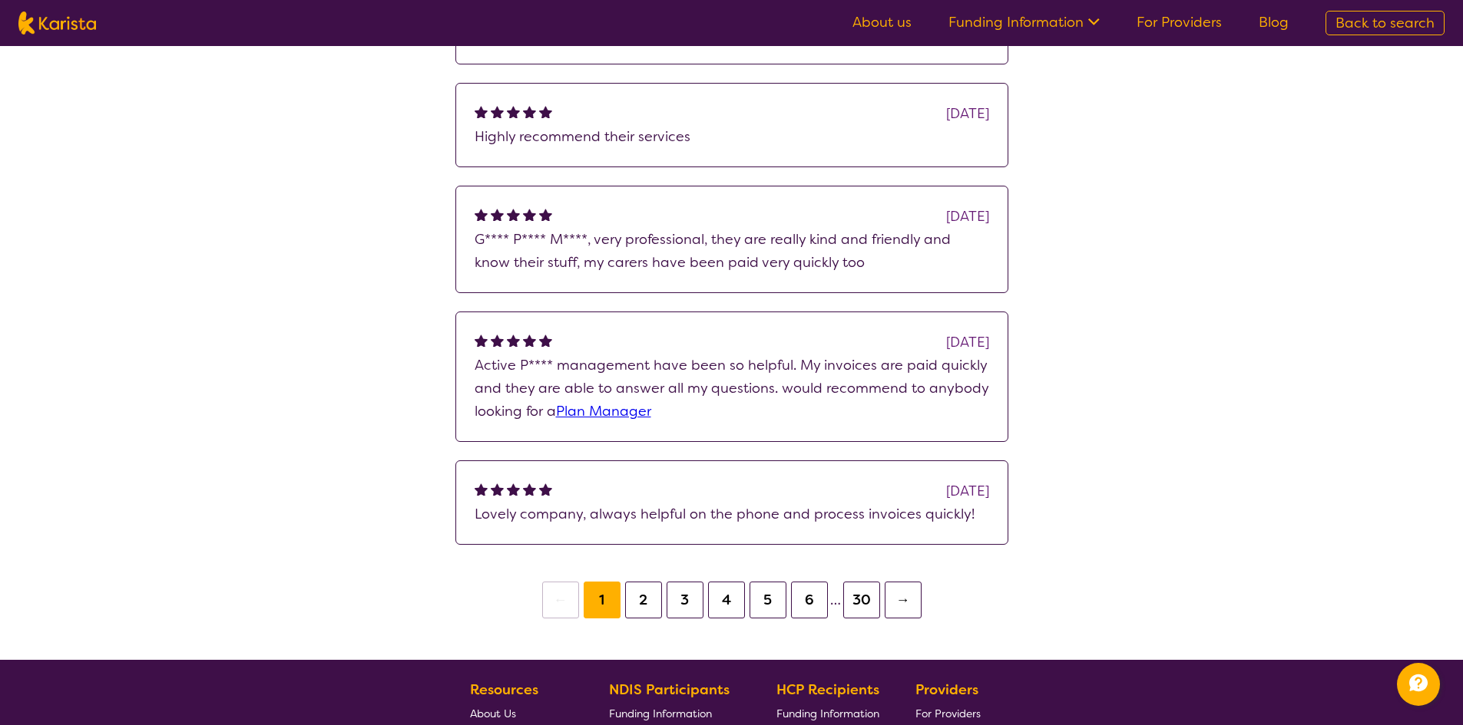
click at [466, 423] on div "[DATE] Active P**** management have been so helpful. My invoices are paid quick…" at bounding box center [731, 377] width 553 height 131
click at [649, 608] on button "2" at bounding box center [643, 600] width 37 height 37
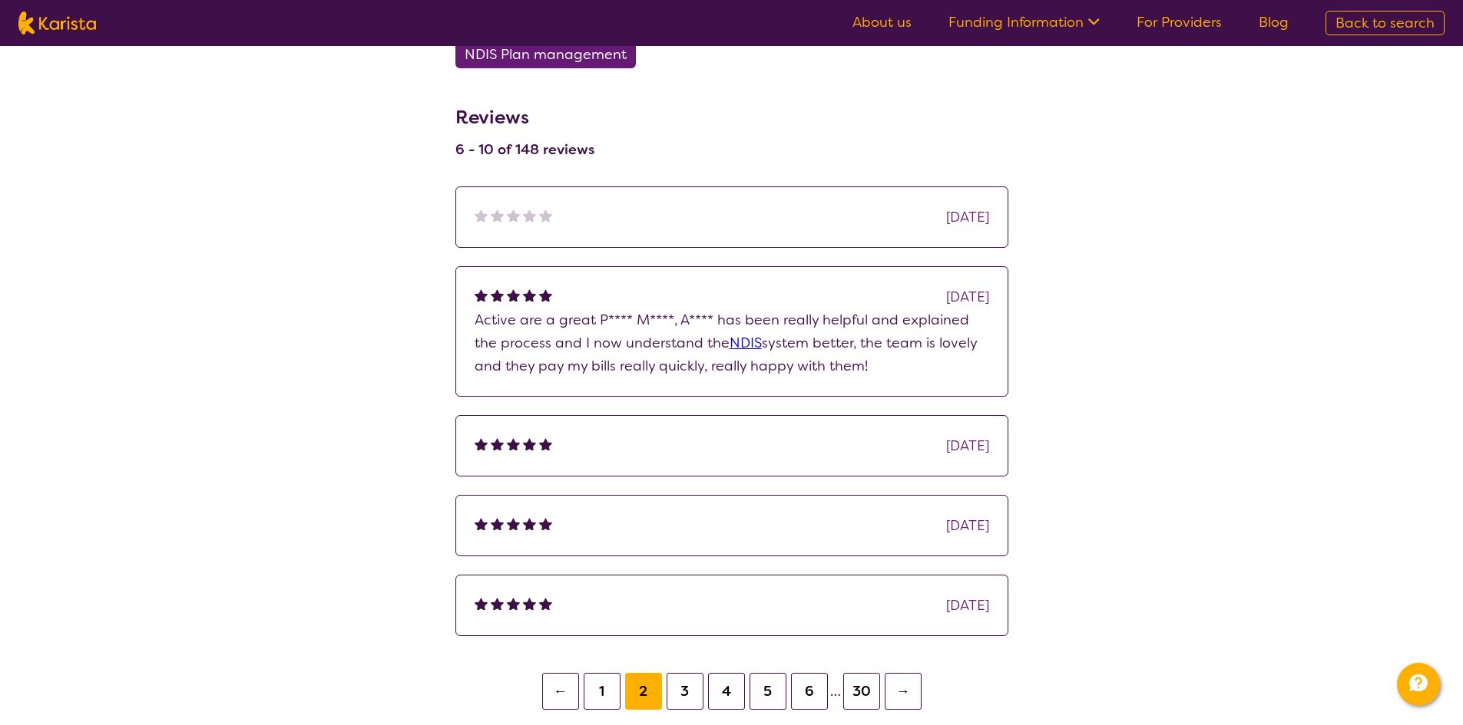
scroll to position [1075, 0]
